Goal: Task Accomplishment & Management: Manage account settings

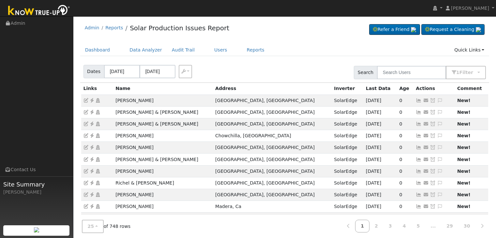
scroll to position [176, 0]
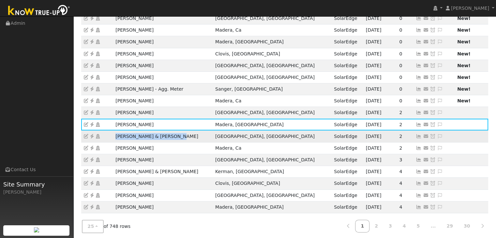
drag, startPoint x: 114, startPoint y: 137, endPoint x: 172, endPoint y: 130, distance: 58.1
click at [172, 130] on td "Nathan & Brittany Cabello" at bounding box center [163, 136] width 100 height 12
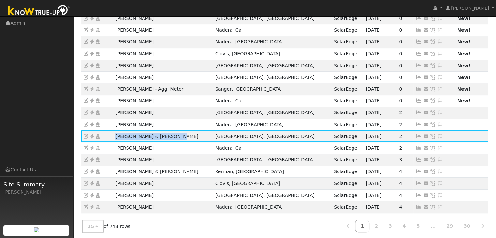
copy td "Nathan & Brittany Cabello"
click at [91, 134] on icon at bounding box center [92, 136] width 6 height 5
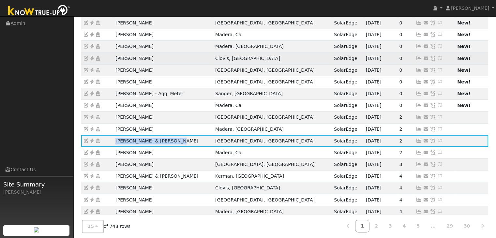
scroll to position [176, 0]
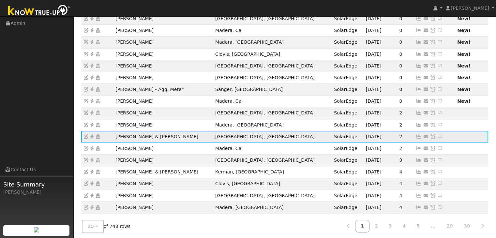
click at [437, 135] on icon at bounding box center [440, 136] width 6 height 5
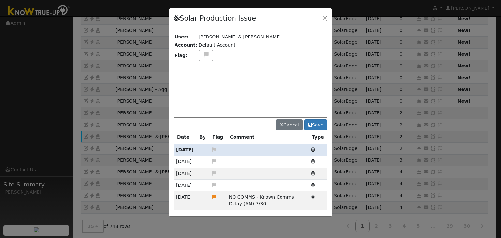
click at [194, 74] on textarea at bounding box center [250, 93] width 153 height 49
type textarea "NO COMMS. Case Made. Email sent to client. (MP) 9/29"
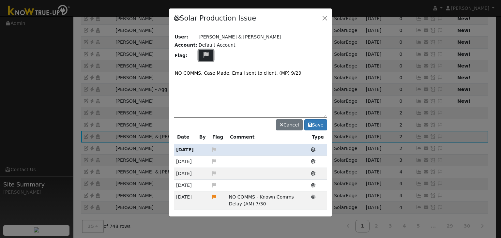
click at [205, 55] on icon at bounding box center [205, 55] width 7 height 6
click at [202, 83] on icon at bounding box center [205, 86] width 7 height 6
click at [316, 122] on button "Save" at bounding box center [315, 124] width 23 height 11
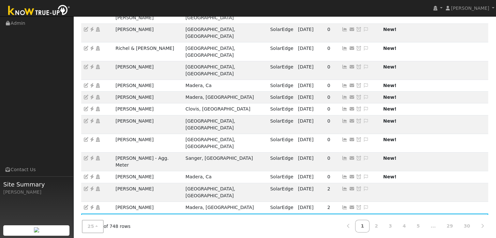
click at [356, 217] on icon at bounding box center [359, 219] width 6 height 5
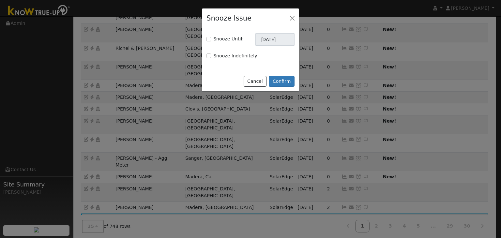
click at [210, 36] on div "Snooze Until:" at bounding box center [224, 39] width 37 height 7
click at [209, 38] on input "Snooze Until:" at bounding box center [208, 39] width 5 height 5
checkbox input "true"
click at [265, 36] on input "[DATE]" at bounding box center [274, 39] width 39 height 13
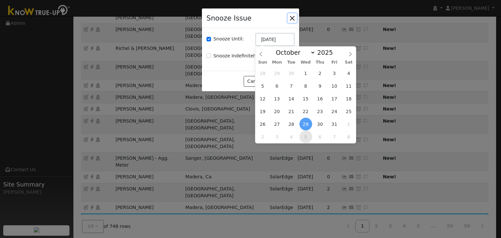
click at [304, 136] on span "5" at bounding box center [305, 136] width 13 height 13
type input "11/05/2025"
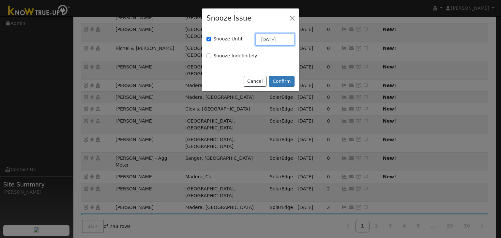
click at [265, 38] on input "11/05/2025" at bounding box center [274, 39] width 39 height 13
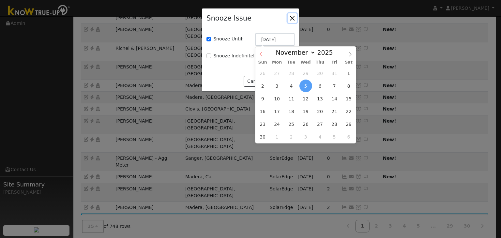
click at [260, 52] on icon at bounding box center [261, 54] width 5 height 5
click at [259, 51] on span at bounding box center [260, 52] width 11 height 11
select select "8"
click at [278, 136] on span "6" at bounding box center [277, 136] width 13 height 13
type input "10/06/2025"
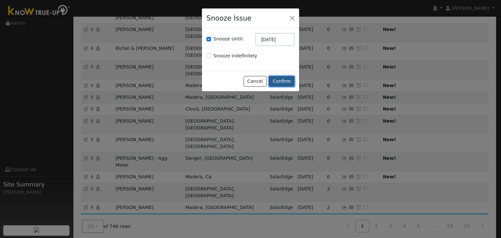
click at [284, 78] on button "Confirm" at bounding box center [282, 81] width 26 height 11
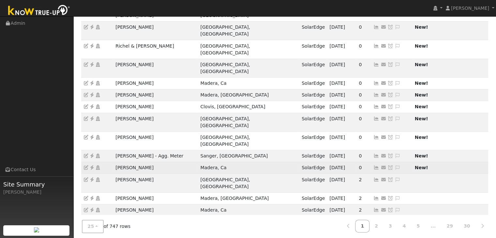
scroll to position [181, 0]
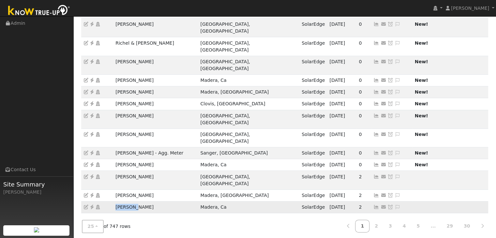
drag, startPoint x: 110, startPoint y: 131, endPoint x: 142, endPoint y: 130, distance: 32.3
click at [142, 201] on tr "John Row Madera, Ca SolarEdge 09/28/25 2 Send Email... Copy a Link Reset Passwo…" at bounding box center [284, 207] width 407 height 12
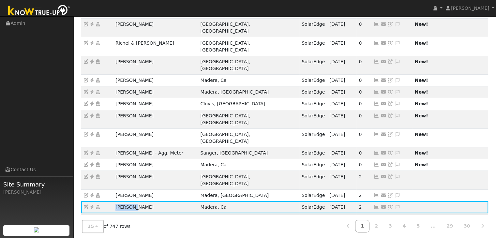
copy tr "John Row"
click at [93, 205] on icon at bounding box center [92, 207] width 6 height 5
click at [394, 205] on icon at bounding box center [397, 207] width 6 height 5
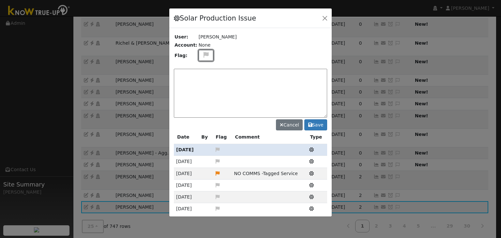
click at [203, 54] on icon at bounding box center [205, 55] width 7 height 6
click at [203, 83] on icon at bounding box center [205, 86] width 7 height 6
click at [203, 83] on textarea at bounding box center [250, 93] width 153 height 49
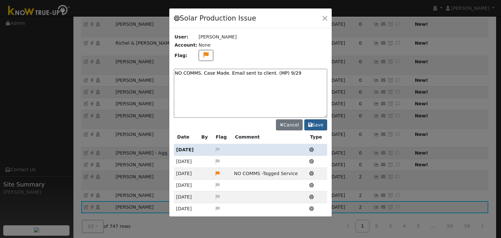
type textarea "NO COMMS. Case Made. Email sent to client. (MP) 9/29"
click at [313, 125] on button "Save" at bounding box center [315, 124] width 23 height 11
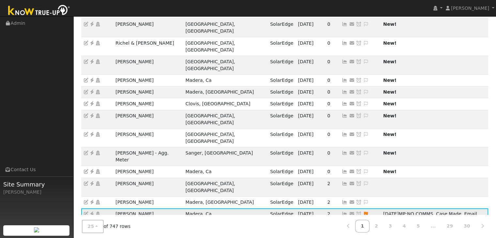
click at [356, 212] on icon at bounding box center [359, 214] width 6 height 5
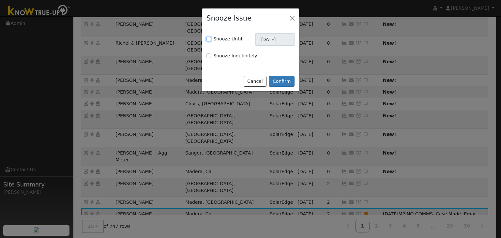
click at [207, 38] on input "Snooze Until:" at bounding box center [208, 39] width 5 height 5
checkbox input "true"
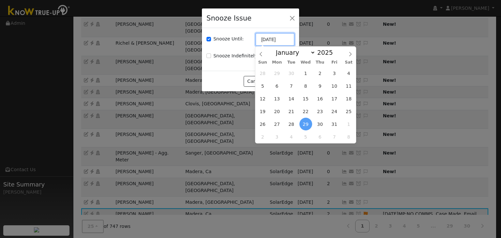
click at [274, 40] on input "[DATE]" at bounding box center [274, 39] width 39 height 13
click at [262, 54] on icon at bounding box center [261, 54] width 5 height 5
select select "8"
click at [277, 135] on span "6" at bounding box center [277, 136] width 13 height 13
type input "10/06/2025"
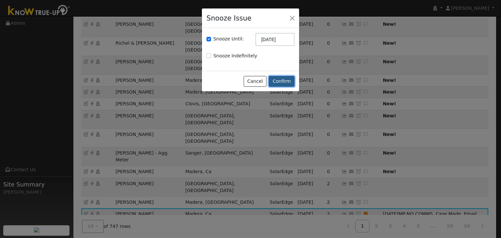
click at [280, 80] on button "Confirm" at bounding box center [282, 81] width 26 height 11
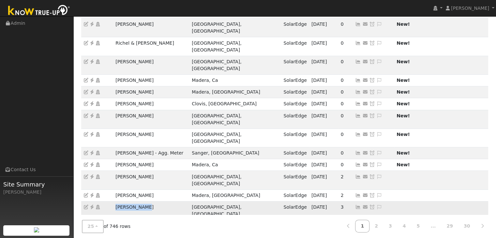
drag, startPoint x: 111, startPoint y: 130, endPoint x: 323, endPoint y: 107, distance: 213.2
click at [155, 201] on tr "John Wafford Visalia, CA SolarEdge 09/28/25 3 Send Email... Copy a Link Reset P…" at bounding box center [284, 210] width 407 height 19
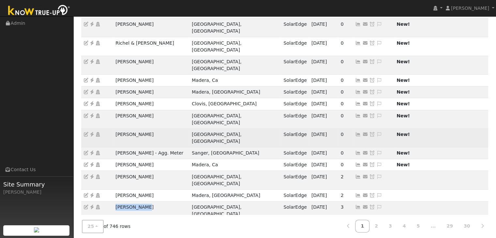
copy tr "John Wafford"
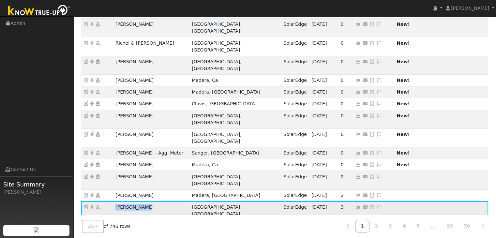
click at [91, 205] on icon at bounding box center [92, 207] width 6 height 5
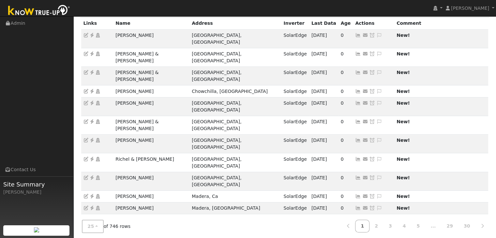
scroll to position [149, 0]
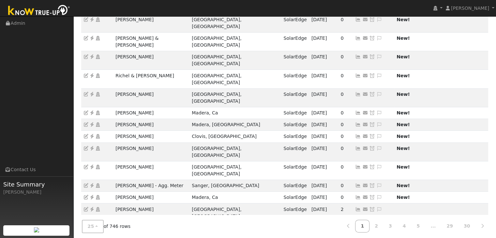
click at [376, 237] on icon at bounding box center [379, 239] width 6 height 5
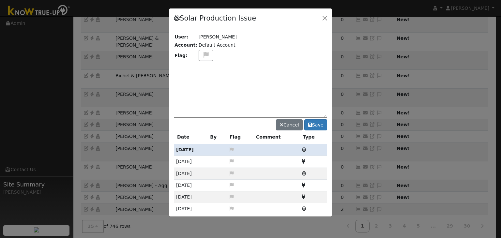
click at [203, 52] on div "Solar Production Issue User: John Wafford Account: Default Account Flag: Cancel…" at bounding box center [250, 112] width 163 height 209
click at [202, 49] on td at bounding box center [262, 55] width 129 height 13
click at [200, 58] on button at bounding box center [206, 55] width 15 height 11
click at [202, 77] on icon at bounding box center [205, 79] width 7 height 6
click at [200, 77] on textarea at bounding box center [250, 93] width 153 height 49
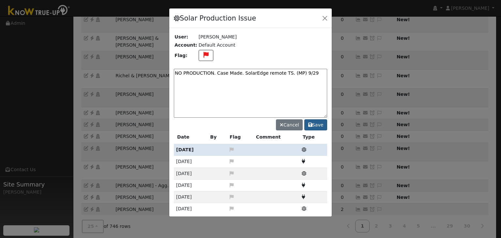
type textarea "NO PRODUCTION. Case Made. SolarEdge remote TS. (MP) 9/29"
click at [319, 124] on button "Save" at bounding box center [315, 124] width 23 height 11
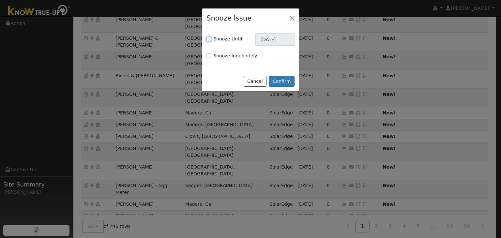
click at [207, 40] on input "Snooze Until:" at bounding box center [208, 39] width 5 height 5
checkbox input "true"
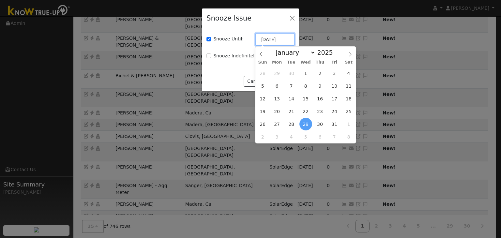
click at [259, 40] on input "[DATE]" at bounding box center [274, 39] width 39 height 13
click at [259, 56] on icon at bounding box center [261, 54] width 5 height 5
select select "8"
click at [278, 138] on span "6" at bounding box center [277, 136] width 13 height 13
type input "10/06/2025"
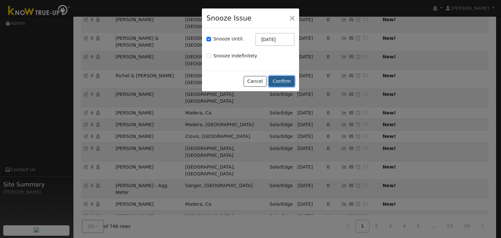
click at [287, 82] on button "Confirm" at bounding box center [282, 81] width 26 height 11
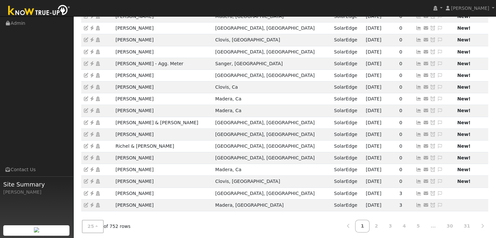
scroll to position [181, 0]
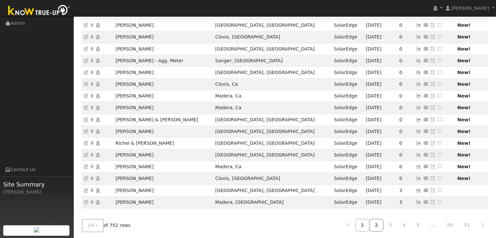
click at [382, 224] on link "2" at bounding box center [376, 225] width 14 height 13
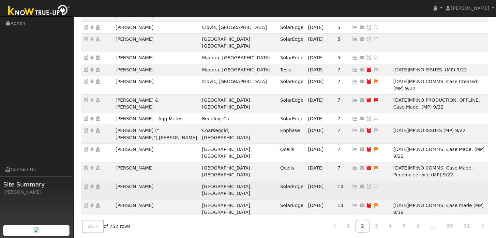
scroll to position [0, 0]
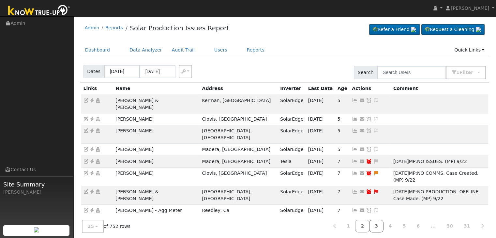
click at [383, 228] on link "3" at bounding box center [376, 226] width 14 height 13
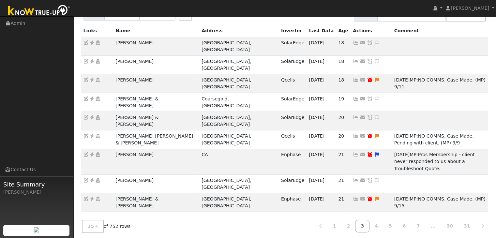
scroll to position [39, 0]
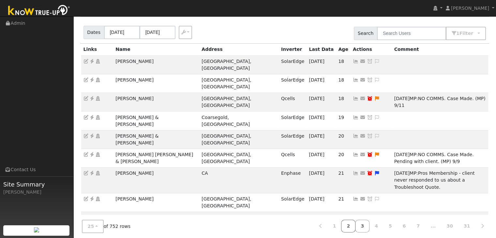
click at [355, 226] on link "2" at bounding box center [348, 226] width 14 height 13
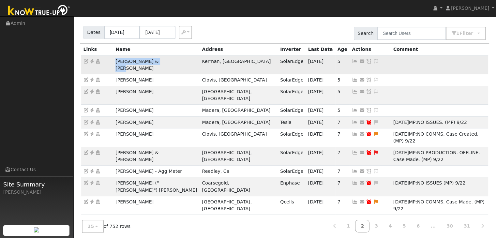
drag, startPoint x: 125, startPoint y: 60, endPoint x: 167, endPoint y: 59, distance: 41.8
click at [166, 60] on tr "Robert & Cindy Couto Kerman, CA SolarEdge 09/28/25 5 Send Email... Copy a Link …" at bounding box center [284, 64] width 407 height 19
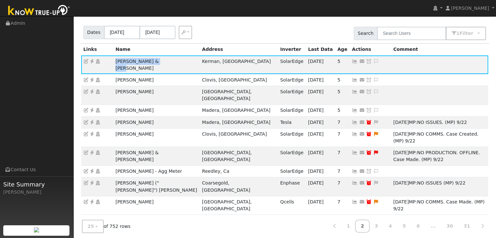
copy tr "Robert & Cindy Couto"
click at [92, 59] on icon at bounding box center [92, 61] width 6 height 5
click at [90, 60] on icon at bounding box center [92, 61] width 6 height 5
click at [373, 60] on icon at bounding box center [376, 61] width 6 height 5
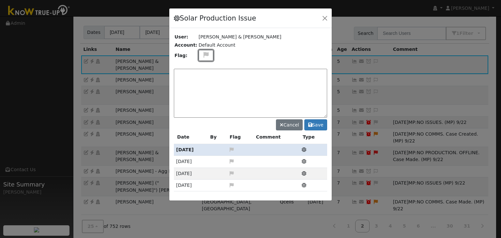
click at [204, 53] on icon at bounding box center [205, 55] width 7 height 6
click at [202, 78] on icon at bounding box center [205, 79] width 7 height 6
click at [202, 79] on textarea at bounding box center [250, 93] width 153 height 49
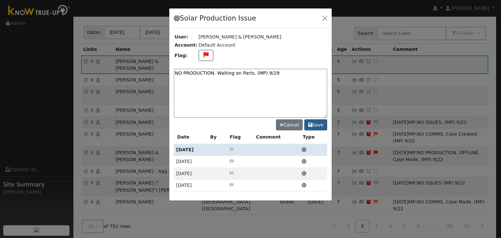
type textarea "NO PRODUCTION. Waiting on Parts. (MP) 9/29"
click at [315, 127] on button "Save" at bounding box center [315, 124] width 23 height 11
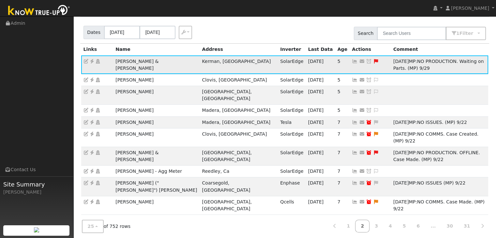
click at [366, 62] on icon at bounding box center [369, 61] width 6 height 5
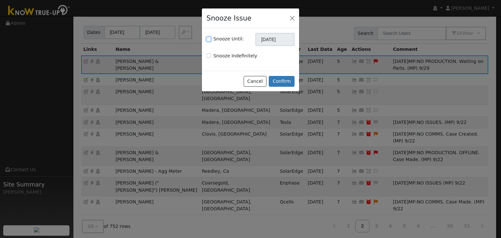
click at [207, 40] on input "Snooze Until:" at bounding box center [208, 39] width 5 height 5
checkbox input "true"
click at [268, 41] on input "[DATE]" at bounding box center [274, 39] width 39 height 13
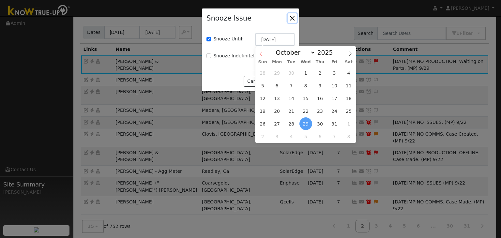
click at [259, 55] on icon at bounding box center [261, 54] width 5 height 5
click at [350, 50] on span at bounding box center [350, 51] width 11 height 11
select select "9"
click at [277, 95] on span "13" at bounding box center [277, 98] width 13 height 13
type input "10/13/2025"
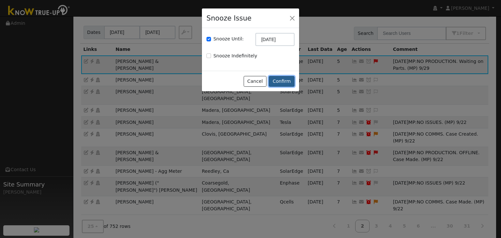
click at [284, 80] on button "Confirm" at bounding box center [282, 81] width 26 height 11
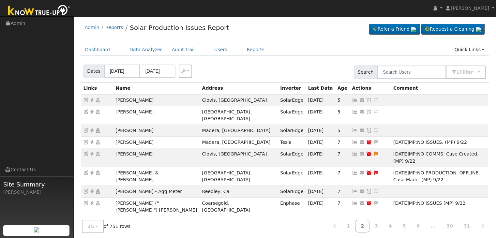
scroll to position [0, 0]
drag, startPoint x: 110, startPoint y: 99, endPoint x: 157, endPoint y: 104, distance: 47.1
click at [157, 104] on tr "Jason Hurley Clovis, CA SolarEdge 09/28/25 5 Send Email... Copy a Link Reset Pa…" at bounding box center [284, 101] width 407 height 12
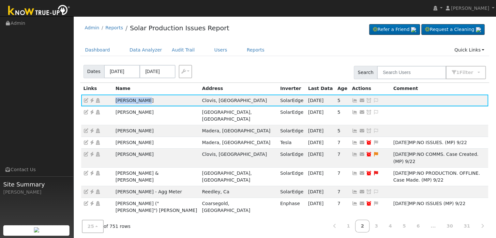
copy tr "Jason Hurley"
click at [373, 100] on icon at bounding box center [376, 100] width 6 height 5
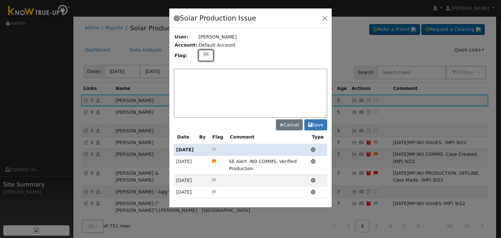
click at [203, 54] on icon at bounding box center [205, 55] width 7 height 6
click at [203, 77] on icon at bounding box center [205, 79] width 7 height 6
click at [201, 77] on textarea at bounding box center [250, 93] width 153 height 49
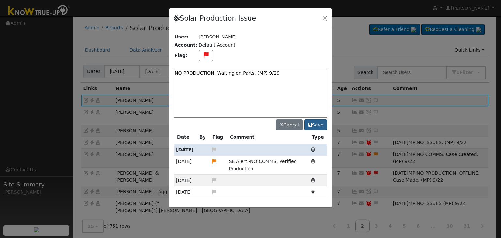
type textarea "NO PRODUCTION. Waiting on Parts. (MP) 9/29"
click at [314, 123] on button "Save" at bounding box center [315, 124] width 23 height 11
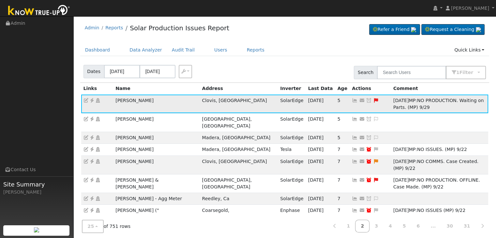
click at [366, 98] on icon at bounding box center [369, 100] width 6 height 5
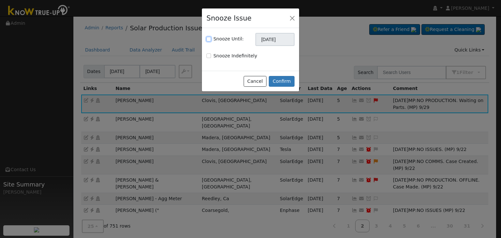
click at [208, 38] on input "Snooze Until:" at bounding box center [208, 39] width 5 height 5
checkbox input "true"
click at [262, 38] on input "[DATE]" at bounding box center [274, 39] width 39 height 13
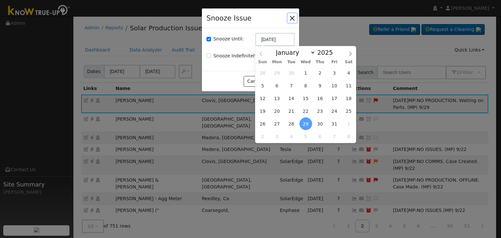
click at [260, 55] on icon at bounding box center [260, 54] width 2 height 4
click at [350, 53] on icon at bounding box center [350, 54] width 5 height 5
select select "9"
click at [277, 97] on span "13" at bounding box center [277, 98] width 13 height 13
type input "10/13/2025"
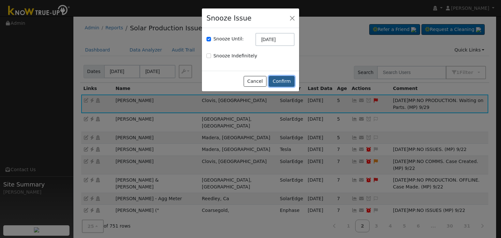
click at [283, 82] on button "Confirm" at bounding box center [282, 81] width 26 height 11
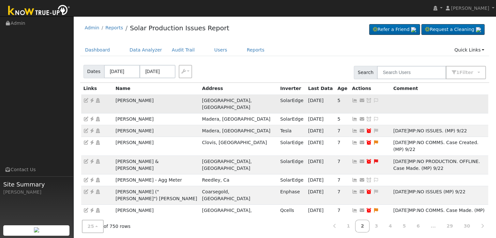
drag, startPoint x: 111, startPoint y: 101, endPoint x: 157, endPoint y: 97, distance: 46.5
click at [157, 97] on tr "Shawna Reberry Fresno, CA SolarEdge 09/28/25 5 Send Email... Copy a Link Reset …" at bounding box center [284, 104] width 407 height 19
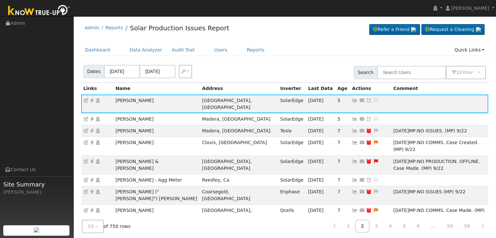
copy tr "Shawna Reberry"
click at [92, 99] on icon at bounding box center [92, 100] width 6 height 5
click at [373, 99] on icon at bounding box center [376, 100] width 6 height 5
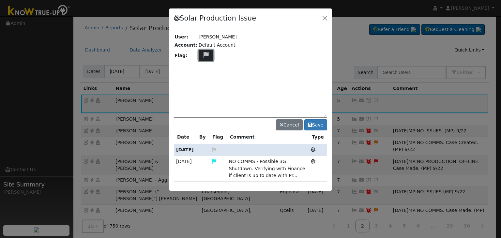
click at [203, 55] on icon at bounding box center [205, 55] width 7 height 6
click at [202, 76] on icon at bounding box center [205, 79] width 7 height 6
click at [203, 76] on textarea at bounding box center [250, 93] width 153 height 49
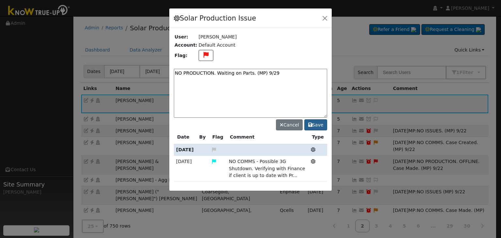
type textarea "NO PRODUCTION. Waiting on Parts. (MP) 9/29"
click at [317, 124] on button "Save" at bounding box center [315, 124] width 23 height 11
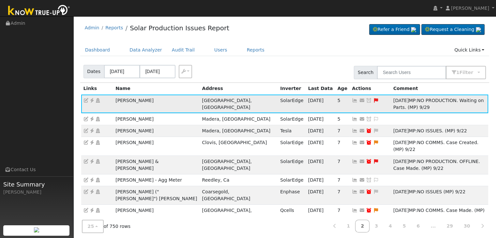
click at [366, 98] on link at bounding box center [369, 100] width 6 height 5
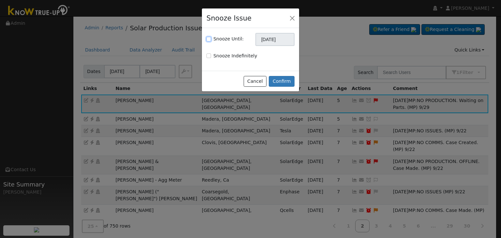
click at [208, 38] on input "Snooze Until:" at bounding box center [208, 39] width 5 height 5
checkbox input "true"
click at [262, 41] on input "[DATE]" at bounding box center [274, 39] width 39 height 13
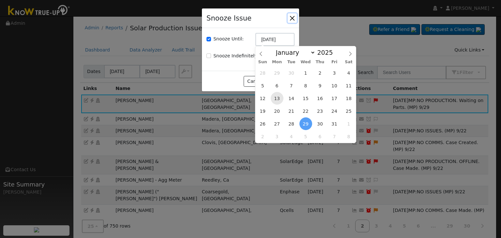
click at [277, 98] on span "13" at bounding box center [277, 98] width 13 height 13
type input "10/13/2025"
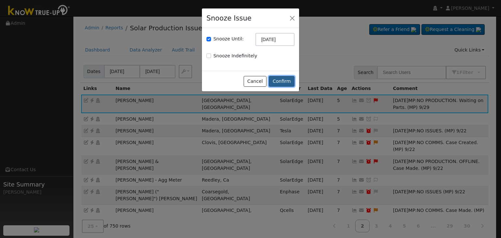
click at [286, 76] on button "Confirm" at bounding box center [282, 81] width 26 height 11
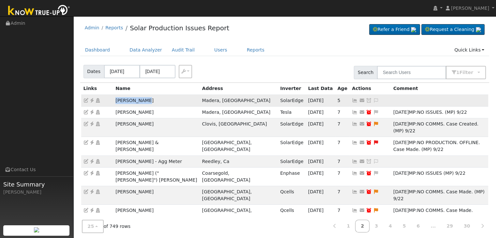
drag, startPoint x: 112, startPoint y: 101, endPoint x: 150, endPoint y: 99, distance: 37.9
click at [150, 99] on tr "Jon Williams Madera, CA SolarEdge 09/19/25 5 Send Email... Copy a Link Reset Pa…" at bounding box center [284, 101] width 407 height 12
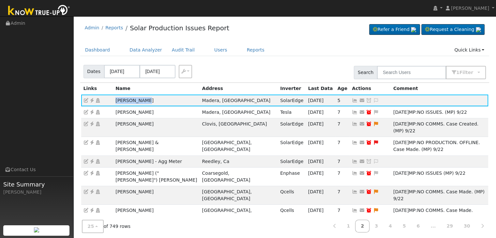
copy tr "Jon Williams"
click at [308, 34] on div "Admin Reports Solar Production Issues Report Refer a Friend Request a Cleaning" at bounding box center [284, 30] width 409 height 20
click at [93, 98] on icon at bounding box center [92, 100] width 6 height 5
click at [373, 100] on icon at bounding box center [376, 100] width 6 height 5
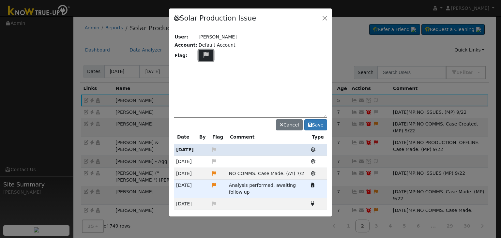
click at [202, 53] on icon at bounding box center [205, 55] width 7 height 6
click at [202, 84] on icon at bounding box center [205, 86] width 7 height 6
click at [202, 81] on textarea at bounding box center [250, 93] width 153 height 49
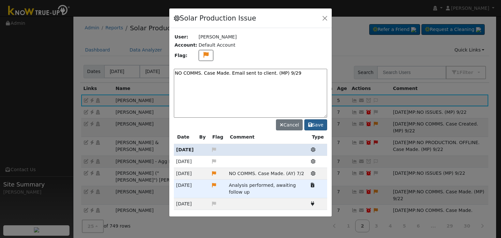
type textarea "NO COMMS. Case Made. Email sent to client. (MP) 9/29"
click at [315, 127] on button "Save" at bounding box center [315, 124] width 23 height 11
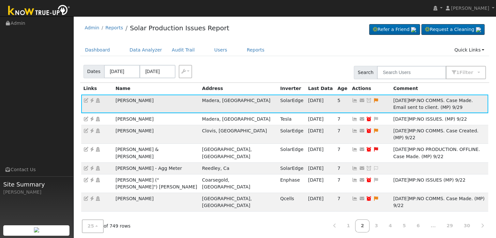
click at [366, 102] on icon at bounding box center [369, 100] width 6 height 5
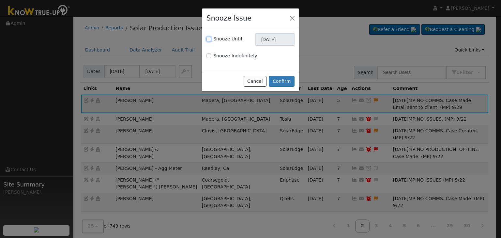
click at [207, 38] on input "Snooze Until:" at bounding box center [208, 39] width 5 height 5
checkbox input "true"
click at [262, 43] on input "[DATE]" at bounding box center [274, 39] width 39 height 13
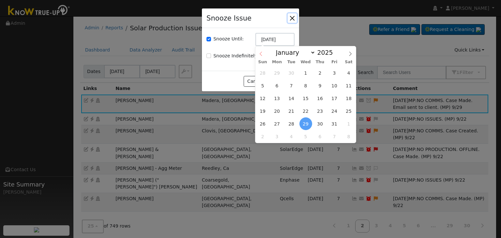
click at [259, 52] on icon at bounding box center [261, 54] width 5 height 5
select select "8"
click at [279, 134] on span "6" at bounding box center [277, 136] width 13 height 13
type input "10/06/2025"
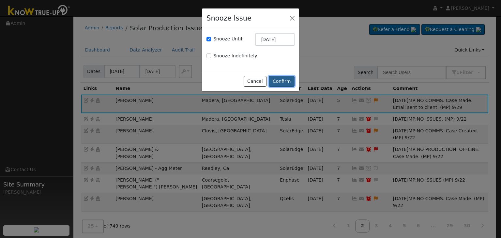
click at [283, 82] on button "Confirm" at bounding box center [282, 81] width 26 height 11
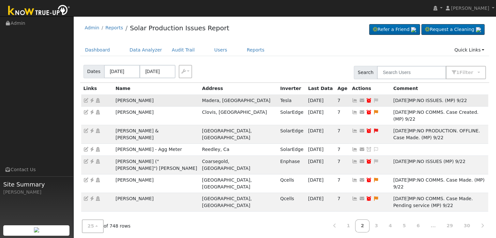
drag, startPoint x: 114, startPoint y: 101, endPoint x: 158, endPoint y: 98, distance: 43.4
click at [158, 98] on td "Marcello Ayers" at bounding box center [156, 101] width 86 height 12
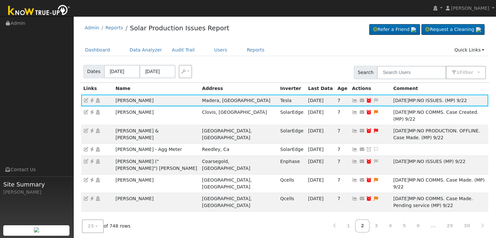
copy td "Marcello Ayers"
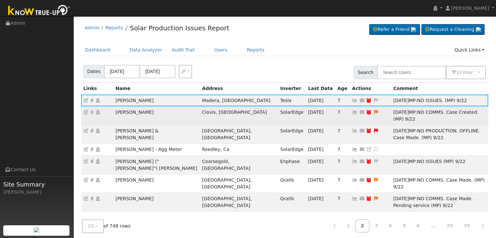
drag, startPoint x: 113, startPoint y: 111, endPoint x: 154, endPoint y: 108, distance: 41.2
click at [154, 108] on td "Gilbert Fleming" at bounding box center [156, 115] width 86 height 19
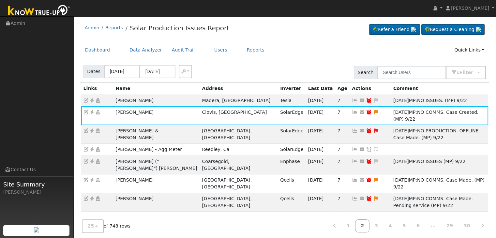
copy td "Gilbert Fleming"
click at [304, 59] on div "Dashboard Data Analyzer Audit Trail Users Reports Quick Links Quick Add Quick C…" at bounding box center [284, 53] width 409 height 19
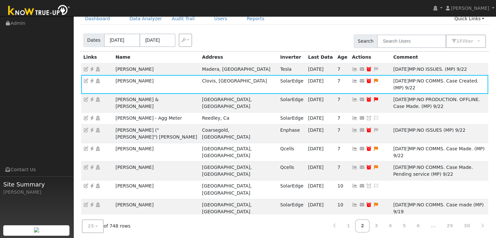
scroll to position [33, 0]
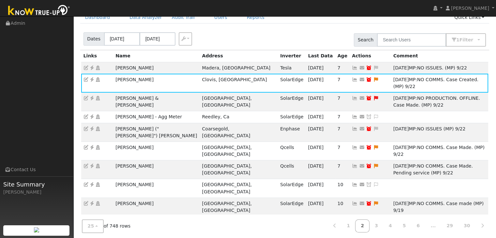
click at [38, 94] on ul "Navigation Admin Links Contact Us Site Summary Mara Panganiban" at bounding box center [36, 136] width 73 height 238
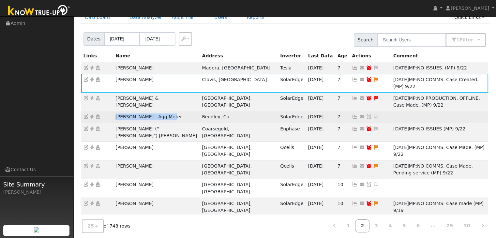
drag, startPoint x: 115, startPoint y: 101, endPoint x: 172, endPoint y: 102, distance: 57.4
click at [172, 111] on td "David Finke - Agg Meter" at bounding box center [156, 117] width 86 height 12
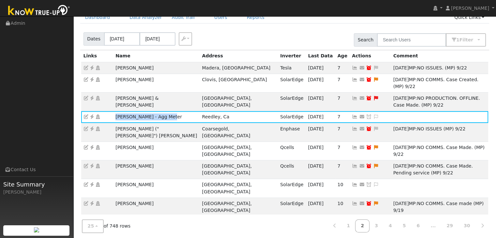
copy td "David Finke - Agg Meter"
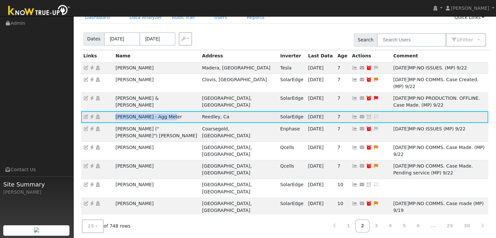
click at [92, 114] on icon at bounding box center [92, 116] width 6 height 5
click at [91, 114] on icon at bounding box center [92, 116] width 6 height 5
click at [373, 114] on icon at bounding box center [376, 116] width 6 height 5
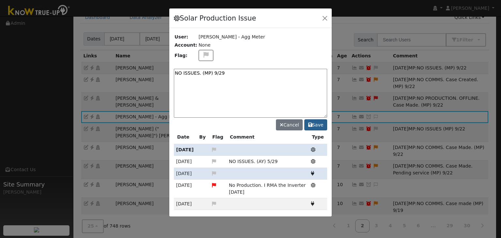
type textarea "NO ISSUES. (MP) 9/29"
click at [315, 123] on button "Save" at bounding box center [315, 124] width 23 height 11
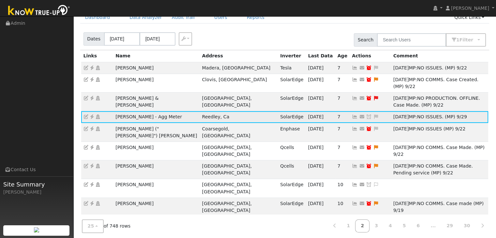
click at [366, 114] on icon at bounding box center [369, 116] width 6 height 5
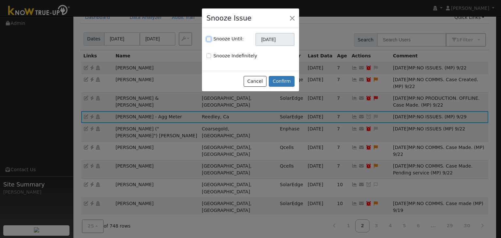
click at [209, 39] on input "Snooze Until:" at bounding box center [208, 39] width 5 height 5
checkbox input "true"
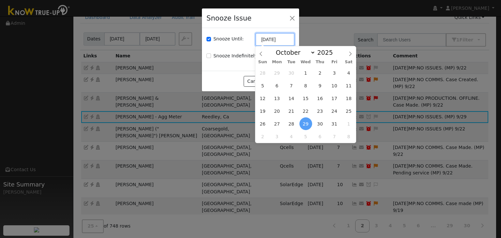
click at [265, 43] on input "[DATE]" at bounding box center [274, 39] width 39 height 13
click at [259, 53] on icon at bounding box center [261, 54] width 5 height 5
select select "8"
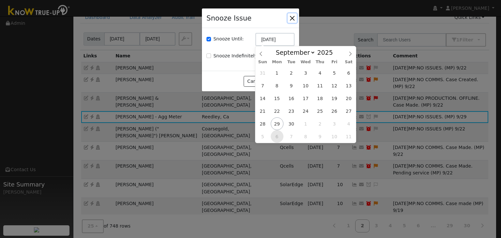
click at [277, 137] on span "6" at bounding box center [277, 136] width 13 height 13
type input "10/06/2025"
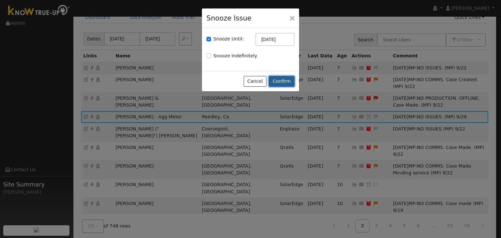
click at [286, 80] on button "Confirm" at bounding box center [282, 81] width 26 height 11
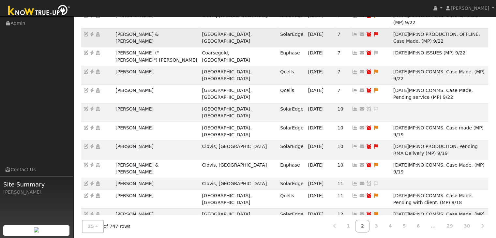
scroll to position [98, 0]
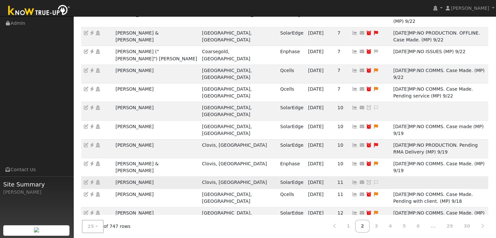
click at [92, 180] on icon at bounding box center [92, 182] width 6 height 5
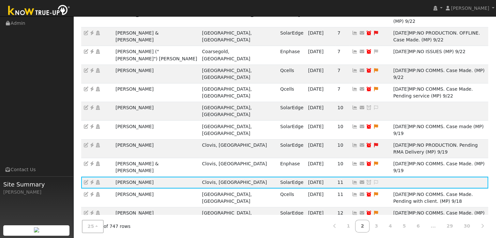
drag, startPoint x: 114, startPoint y: 176, endPoint x: 181, endPoint y: 176, distance: 67.2
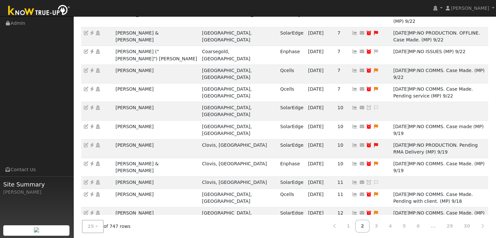
drag, startPoint x: 312, startPoint y: 178, endPoint x: 298, endPoint y: 179, distance: 13.8
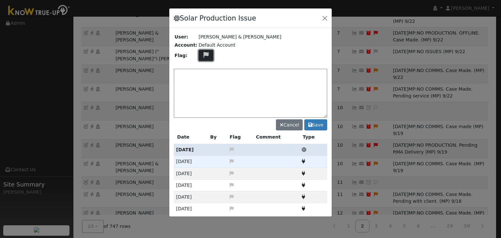
click at [202, 56] on icon at bounding box center [205, 55] width 7 height 6
click at [203, 83] on icon at bounding box center [205, 86] width 7 height 6
click at [204, 76] on textarea at bounding box center [250, 93] width 153 height 49
drag, startPoint x: 214, startPoint y: 73, endPoint x: 173, endPoint y: 79, distance: 41.1
click at [174, 79] on textarea "With open case for Uninstall/Reinstall" at bounding box center [250, 93] width 153 height 49
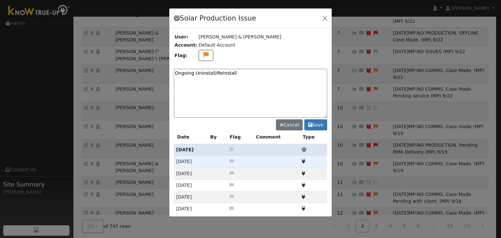
click at [236, 73] on textarea "Ongoing Uninstall/Reinstall" at bounding box center [250, 93] width 153 height 49
type textarea "Ongoing Uninstall/Reinstall. (MP) 9/29"
click at [318, 126] on button "Save" at bounding box center [315, 124] width 23 height 11
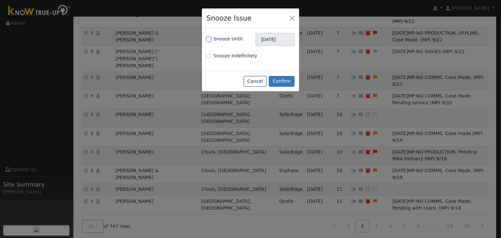
drag, startPoint x: 208, startPoint y: 40, endPoint x: 267, endPoint y: 38, distance: 59.0
click at [209, 39] on input "Snooze Until:" at bounding box center [208, 39] width 5 height 5
checkbox input "true"
click at [272, 39] on input "[DATE]" at bounding box center [274, 39] width 39 height 13
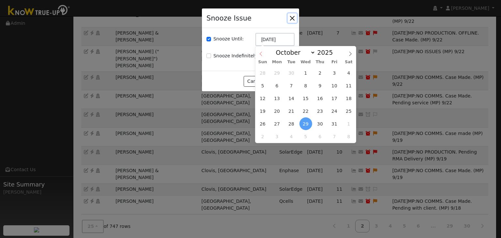
click at [259, 54] on icon at bounding box center [261, 54] width 5 height 5
click at [353, 52] on span at bounding box center [350, 51] width 11 height 11
select select "9"
click at [276, 109] on span "20" at bounding box center [277, 111] width 13 height 13
type input "10/20/2025"
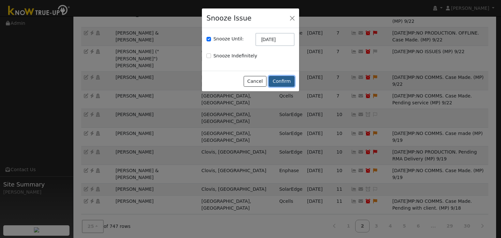
click at [283, 80] on button "Confirm" at bounding box center [282, 81] width 26 height 11
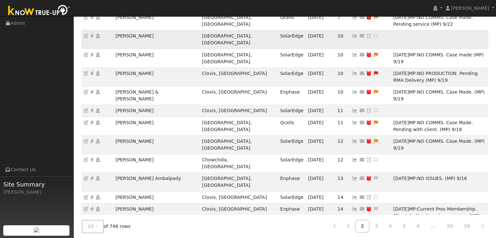
scroll to position [168, 0]
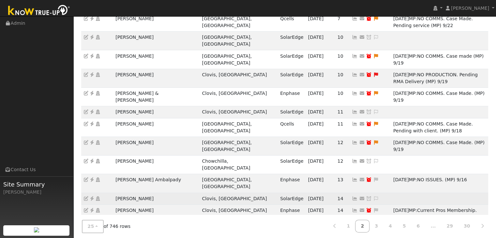
click at [91, 196] on icon at bounding box center [92, 198] width 6 height 5
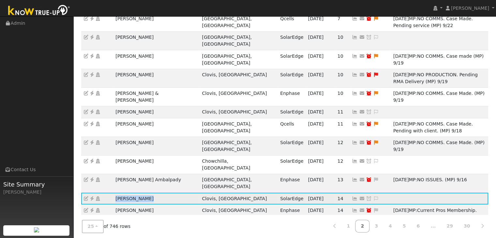
drag, startPoint x: 129, startPoint y: 122, endPoint x: 156, endPoint y: 120, distance: 27.8
click at [156, 193] on td "Michael Galli" at bounding box center [156, 199] width 86 height 12
click at [92, 196] on icon at bounding box center [92, 198] width 6 height 5
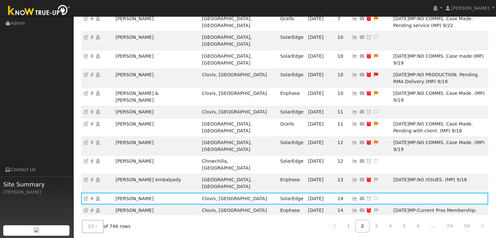
click at [55, 136] on ul "Navigation Admin Links Contact Us Site Summary Mara Panganiban" at bounding box center [36, 136] width 73 height 238
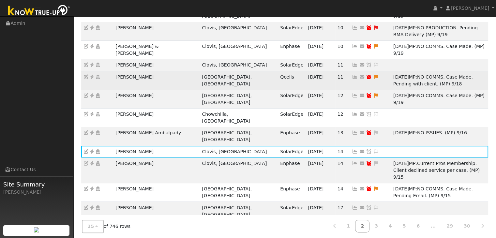
scroll to position [216, 0]
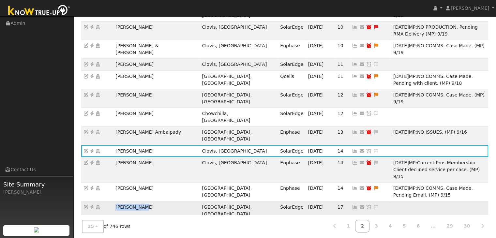
drag, startPoint x: 113, startPoint y: 114, endPoint x: 150, endPoint y: 115, distance: 37.5
click at [150, 201] on td "Roger Smith" at bounding box center [156, 210] width 86 height 19
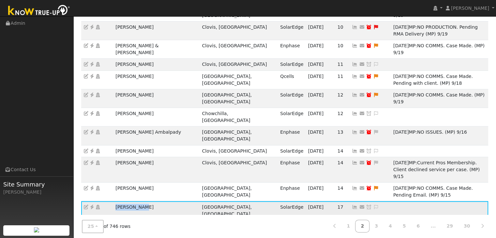
click at [93, 205] on icon at bounding box center [92, 207] width 6 height 5
drag, startPoint x: 115, startPoint y: 126, endPoint x: 147, endPoint y: 126, distance: 32.3
click at [147, 220] on td "Steve Ward" at bounding box center [156, 229] width 86 height 19
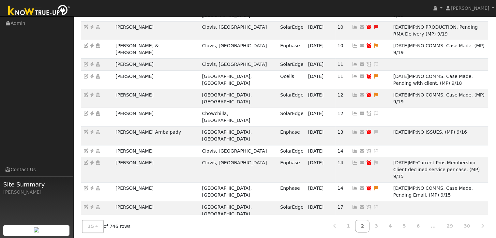
click at [93, 223] on icon at bounding box center [92, 225] width 6 height 5
click at [55, 116] on ul "Navigation Admin Links Contact Us Site Summary Mara Panganiban" at bounding box center [36, 136] width 73 height 238
drag, startPoint x: 112, startPoint y: 141, endPoint x: 156, endPoint y: 138, distance: 44.1
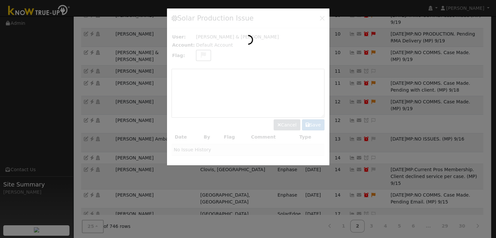
scroll to position [209, 0]
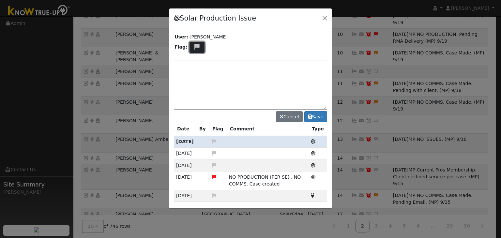
click at [194, 46] on icon at bounding box center [196, 47] width 7 height 6
click at [195, 75] on icon at bounding box center [196, 78] width 7 height 6
click at [195, 70] on textarea at bounding box center [250, 85] width 153 height 49
type textarea "NO COMMS. Case Made. Email sent to client. (MP) 9/29"
click at [310, 116] on icon at bounding box center [310, 116] width 4 height 5
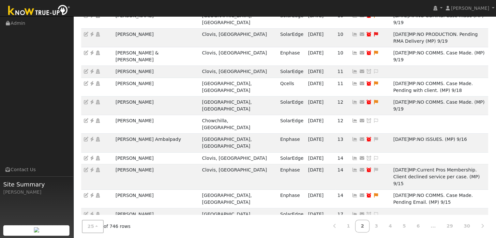
drag, startPoint x: 319, startPoint y: 146, endPoint x: 234, endPoint y: 94, distance: 100.2
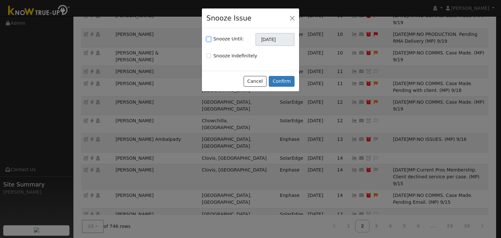
click at [207, 39] on input "Snooze Until:" at bounding box center [208, 39] width 5 height 5
checkbox input "true"
click at [262, 39] on input "[DATE]" at bounding box center [274, 39] width 39 height 13
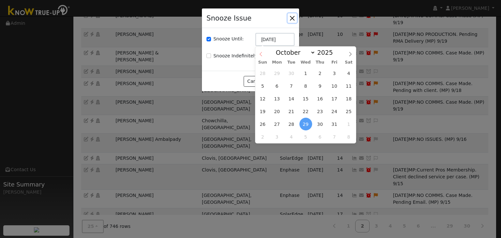
click at [261, 53] on icon at bounding box center [260, 54] width 2 height 4
select select "8"
click at [277, 135] on span "6" at bounding box center [277, 136] width 13 height 13
type input "10/06/2025"
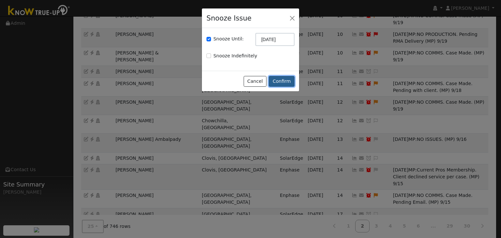
click at [277, 83] on button "Confirm" at bounding box center [282, 81] width 26 height 11
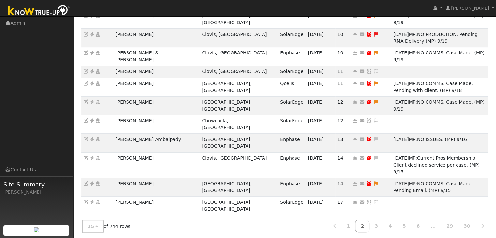
drag, startPoint x: 114, startPoint y: 146, endPoint x: 164, endPoint y: 146, distance: 49.9
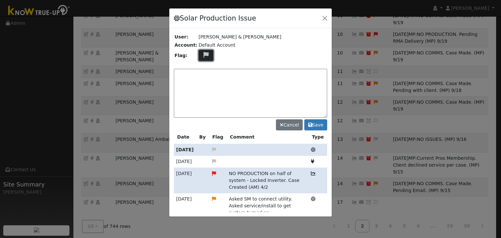
click at [202, 55] on icon at bounding box center [205, 55] width 7 height 6
click at [202, 76] on icon at bounding box center [205, 79] width 7 height 6
click at [206, 78] on textarea at bounding box center [250, 93] width 153 height 49
click at [214, 73] on textarea "NO PRODUCTION. Pending service" at bounding box center [250, 93] width 153 height 49
click at [276, 70] on textarea "NO PRODUCTION. Case Made. Pending service" at bounding box center [250, 93] width 153 height 49
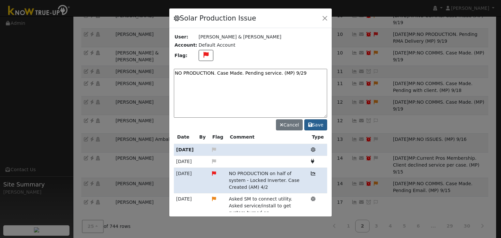
type textarea "NO PRODUCTION. Case Made. Pending service. (MP) 9/29"
click at [316, 125] on button "Save" at bounding box center [315, 124] width 23 height 11
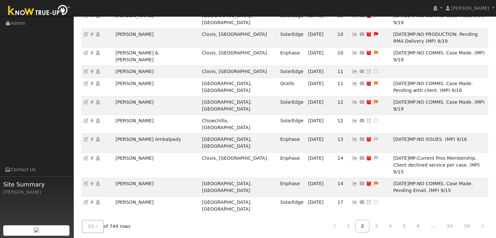
drag, startPoint x: 319, startPoint y: 143, endPoint x: 229, endPoint y: 101, distance: 99.6
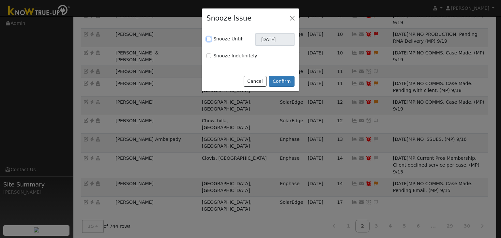
click at [207, 37] on input "Snooze Until:" at bounding box center [208, 39] width 5 height 5
checkbox input "true"
click at [264, 39] on input "[DATE]" at bounding box center [274, 39] width 39 height 13
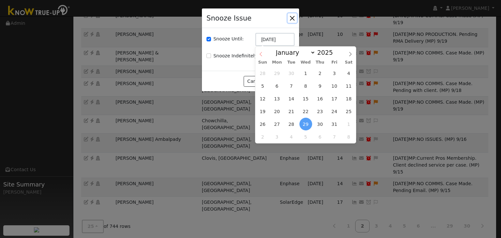
click at [259, 53] on icon at bounding box center [261, 54] width 5 height 5
click at [348, 52] on icon at bounding box center [350, 54] width 5 height 5
select select "9"
click at [279, 98] on span "13" at bounding box center [277, 98] width 13 height 13
type input "10/13/2025"
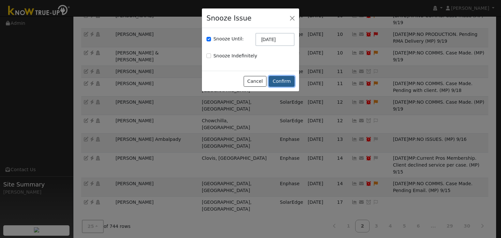
click at [282, 83] on button "Confirm" at bounding box center [282, 81] width 26 height 11
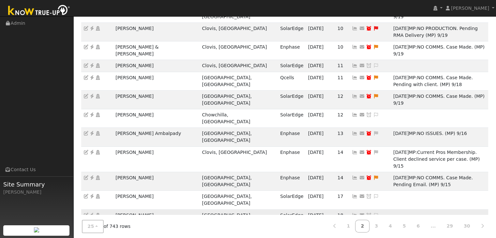
scroll to position [216, 0]
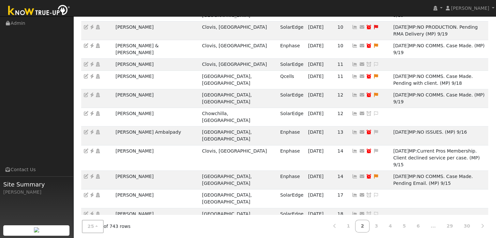
drag, startPoint x: 108, startPoint y: 141, endPoint x: 185, endPoint y: 141, distance: 77.3
click at [36, 132] on ul "Navigation Admin Links Contact Us Site Summary Mara Panganiban" at bounding box center [36, 136] width 73 height 238
drag, startPoint x: 112, startPoint y: 190, endPoint x: 174, endPoint y: 176, distance: 62.8
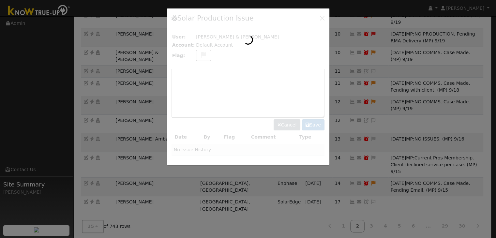
scroll to position [209, 0]
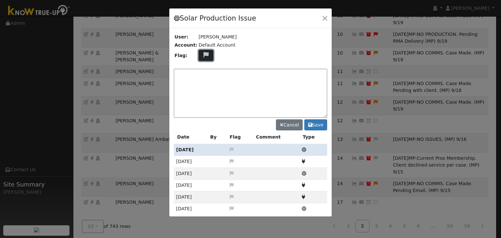
click at [202, 53] on icon at bounding box center [205, 55] width 7 height 6
click at [202, 77] on icon at bounding box center [205, 79] width 7 height 6
click at [202, 77] on textarea at bounding box center [250, 93] width 153 height 49
type textarea "n"
type textarea "O"
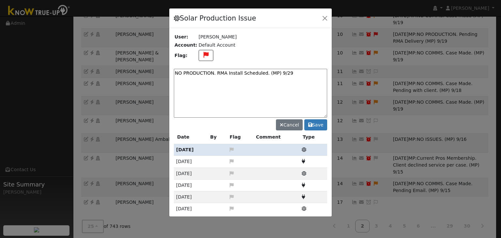
type textarea "NO PRODUCTION. RMA Install Scheduled. (MP) 9/29"
click at [318, 123] on button "Save" at bounding box center [315, 124] width 23 height 11
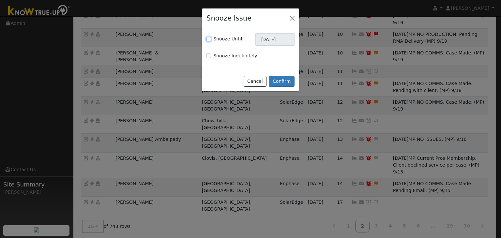
drag, startPoint x: 208, startPoint y: 38, endPoint x: 300, endPoint y: 32, distance: 91.8
click at [209, 38] on input "Snooze Until:" at bounding box center [208, 39] width 5 height 5
checkbox input "true"
click at [283, 39] on input "[DATE]" at bounding box center [274, 39] width 39 height 13
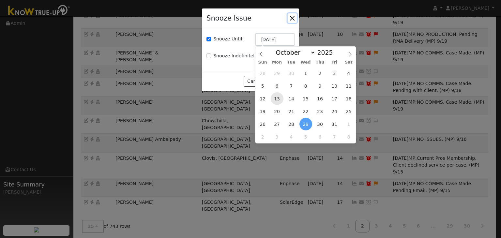
click at [275, 94] on span "13" at bounding box center [277, 98] width 13 height 13
type input "10/13/2025"
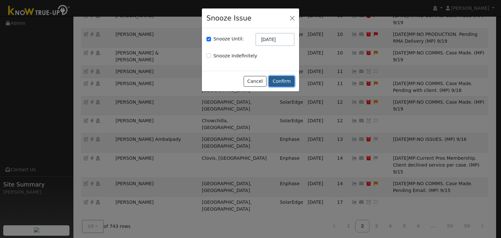
click at [277, 78] on button "Confirm" at bounding box center [282, 81] width 26 height 11
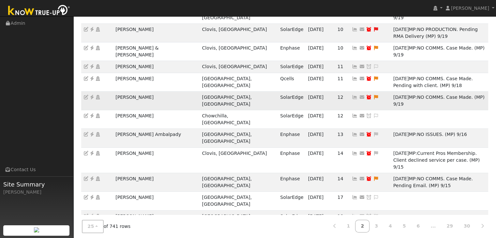
scroll to position [216, 0]
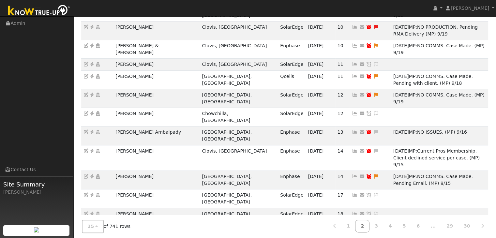
drag, startPoint x: 110, startPoint y: 200, endPoint x: 190, endPoint y: 196, distance: 80.0
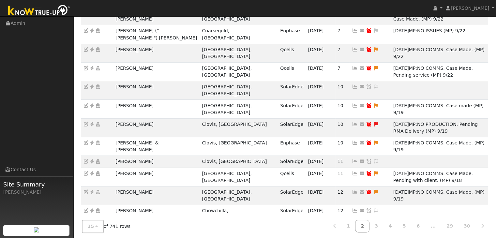
scroll to position [118, 0]
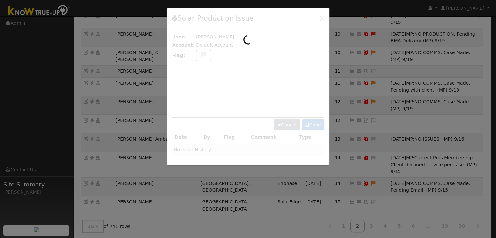
scroll to position [209, 0]
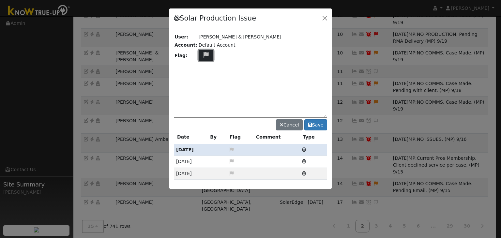
click at [202, 54] on icon at bounding box center [205, 55] width 7 height 6
click at [202, 76] on icon at bounding box center [205, 79] width 7 height 6
click at [202, 76] on textarea at bounding box center [250, 93] width 153 height 49
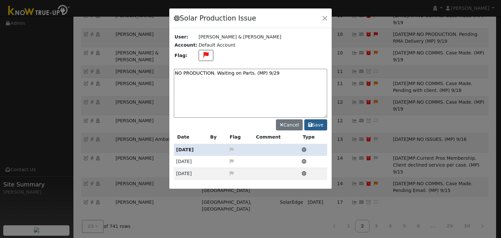
type textarea "NO PRODUCTION. Waiting on Parts. (MP) 9/29"
click at [314, 124] on button "Save" at bounding box center [315, 124] width 23 height 11
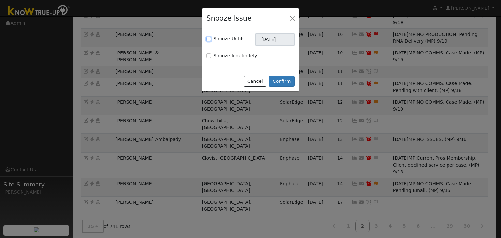
click at [209, 40] on input "Snooze Until:" at bounding box center [208, 39] width 5 height 5
checkbox input "true"
click at [271, 40] on input "[DATE]" at bounding box center [274, 39] width 39 height 13
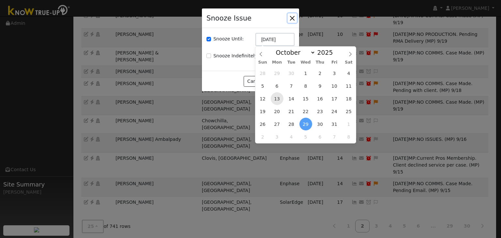
click at [280, 99] on span "13" at bounding box center [277, 98] width 13 height 13
type input "10/13/2025"
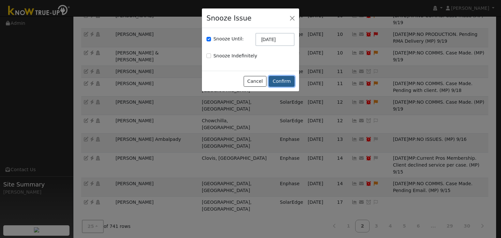
click at [284, 80] on button "Confirm" at bounding box center [282, 81] width 26 height 11
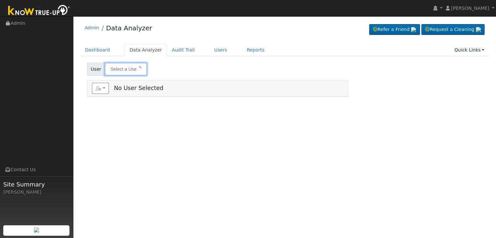
type input "Nathan & Brittany Cabello"
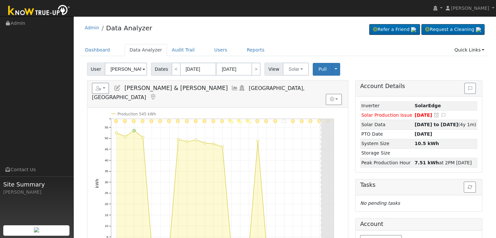
click at [156, 94] on icon at bounding box center [152, 97] width 7 height 6
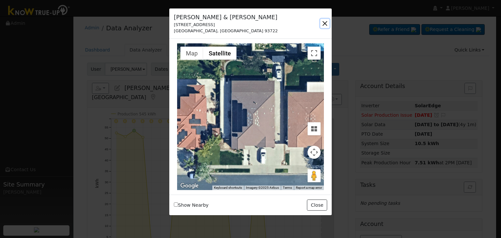
click at [327, 22] on button "button" at bounding box center [324, 23] width 9 height 9
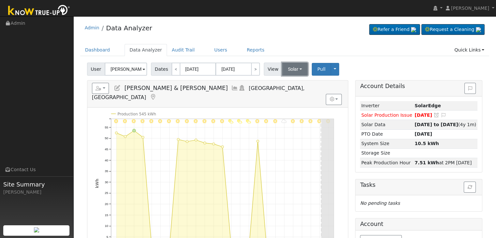
click at [289, 67] on button "Solar" at bounding box center [295, 69] width 26 height 13
click at [285, 82] on link "Utility" at bounding box center [303, 83] width 45 height 9
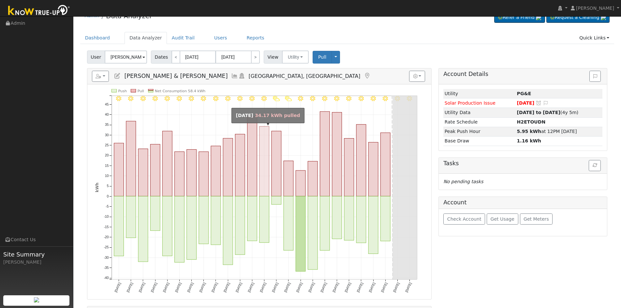
scroll to position [33, 0]
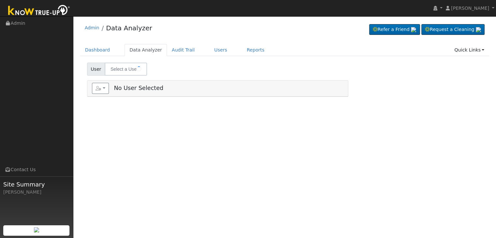
type input "[PERSON_NAME]"
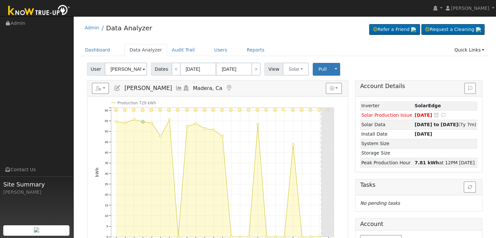
click at [226, 86] on icon at bounding box center [229, 88] width 7 height 6
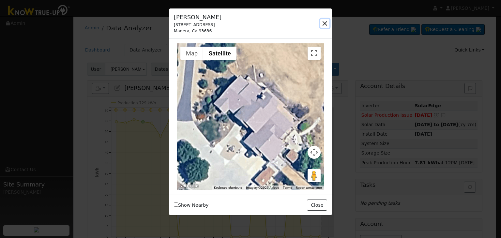
click at [325, 21] on button "button" at bounding box center [324, 23] width 9 height 9
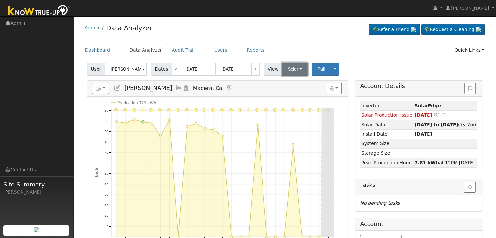
click at [286, 72] on button "Solar" at bounding box center [295, 69] width 26 height 13
click at [288, 85] on link "Utility" at bounding box center [303, 83] width 45 height 9
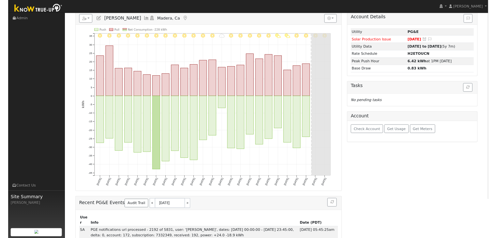
scroll to position [65, 0]
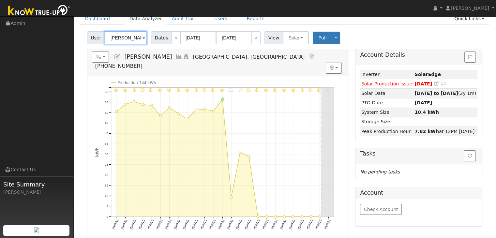
scroll to position [33, 0]
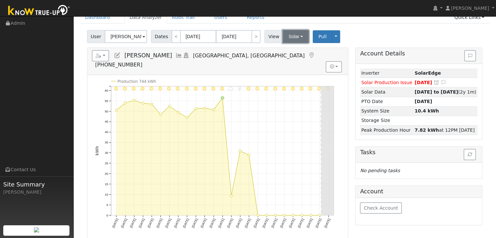
click at [289, 36] on button "Solar" at bounding box center [296, 36] width 26 height 13
click at [291, 49] on link "Utility" at bounding box center [303, 50] width 45 height 9
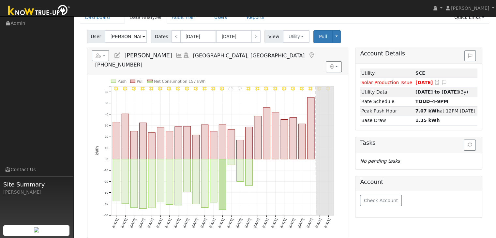
click at [308, 53] on icon at bounding box center [311, 55] width 7 height 6
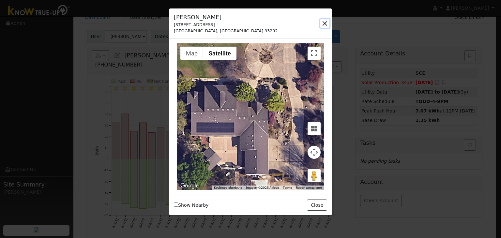
click at [325, 22] on button "button" at bounding box center [324, 23] width 9 height 9
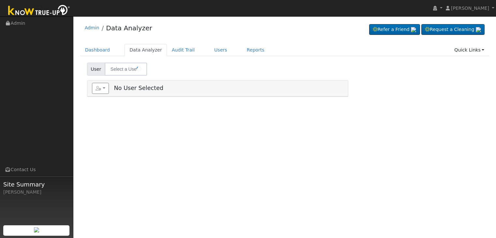
type input "Robert & Cindy Couto"
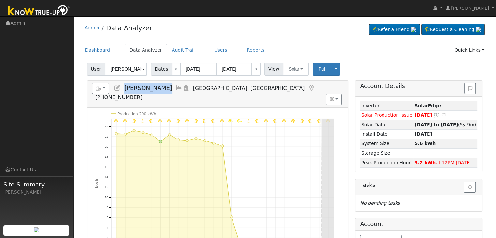
drag, startPoint x: 124, startPoint y: 88, endPoint x: 171, endPoint y: 91, distance: 47.4
click at [171, 91] on h5 "Reports Scenario Health Check Energy Audit Account Timeline User Audit Trail In…" at bounding box center [217, 92] width 251 height 18
copy span "Shawna Reberry"
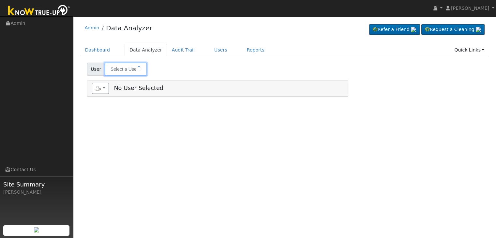
type input "[PERSON_NAME]"
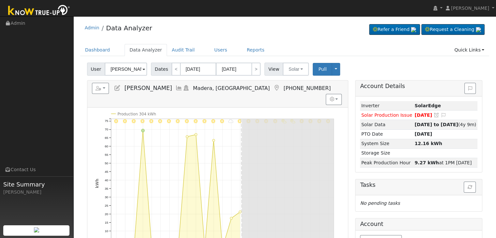
click at [273, 88] on icon at bounding box center [276, 88] width 7 height 6
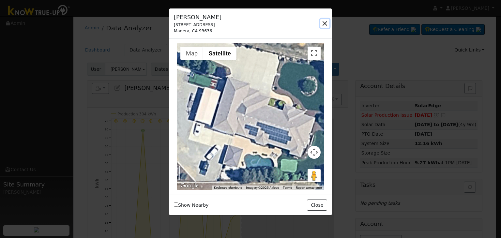
click at [325, 24] on button "button" at bounding box center [324, 23] width 9 height 9
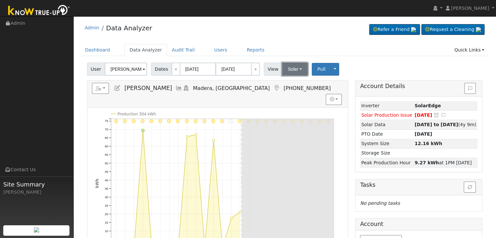
click at [293, 67] on button "Solar" at bounding box center [295, 69] width 26 height 13
click at [287, 82] on link "Utility" at bounding box center [303, 83] width 45 height 9
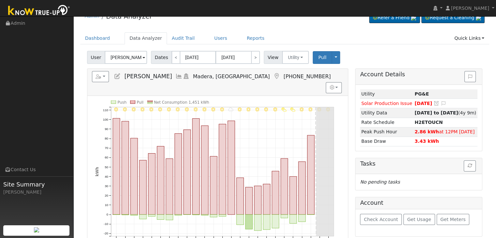
scroll to position [33, 0]
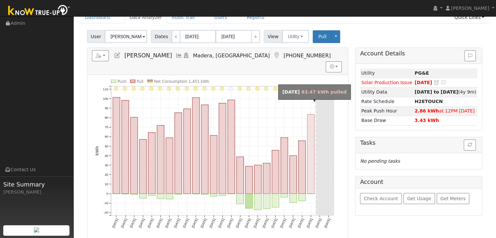
click at [312, 142] on rect "onclick=""" at bounding box center [310, 153] width 7 height 79
type input "09/27/2025"
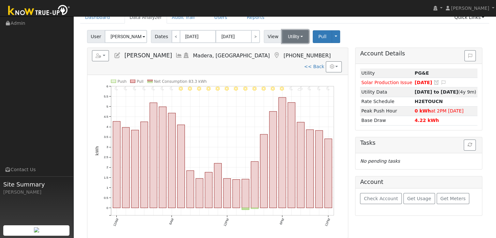
click at [295, 38] on button "Utility" at bounding box center [295, 36] width 27 height 13
click at [293, 58] on link "Solar" at bounding box center [303, 60] width 45 height 9
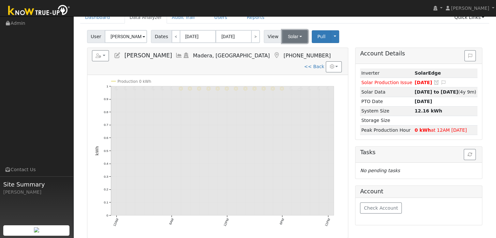
click at [285, 37] on button "Solar" at bounding box center [295, 36] width 26 height 13
click at [288, 52] on link "Utility" at bounding box center [303, 50] width 45 height 9
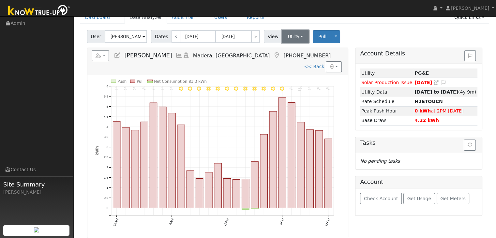
click at [288, 38] on button "Utility" at bounding box center [295, 36] width 27 height 13
click at [292, 60] on link "Solar" at bounding box center [303, 60] width 45 height 9
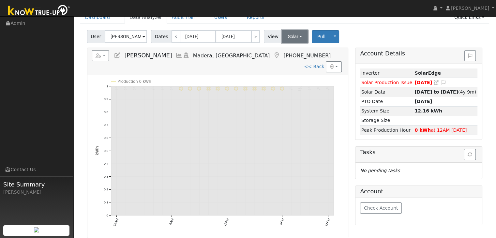
click at [288, 35] on button "Solar" at bounding box center [295, 36] width 26 height 13
click at [290, 47] on link "Utility" at bounding box center [303, 50] width 45 height 9
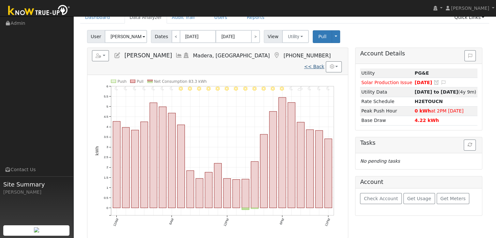
click at [311, 64] on link "<< Back" at bounding box center [314, 66] width 20 height 5
type input "[DATE]"
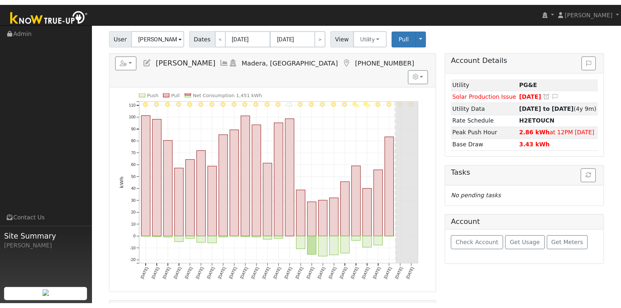
scroll to position [33, 0]
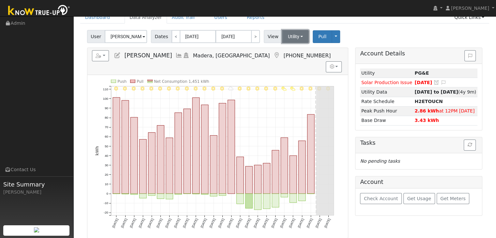
click at [289, 36] on button "Utility" at bounding box center [295, 36] width 27 height 13
click at [287, 61] on link "Solar" at bounding box center [303, 60] width 45 height 9
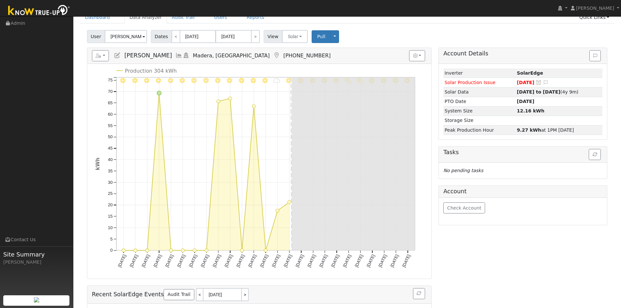
scroll to position [0, 0]
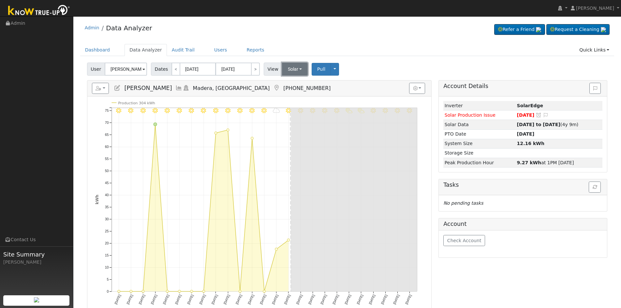
click at [287, 67] on button "Solar" at bounding box center [295, 69] width 26 height 13
click at [287, 81] on link "Utility" at bounding box center [303, 83] width 45 height 9
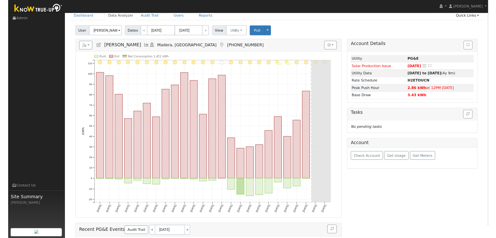
scroll to position [33, 0]
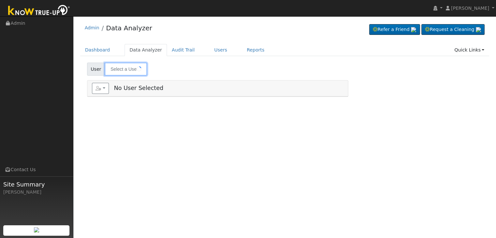
type input "[PERSON_NAME] - Agg Meter"
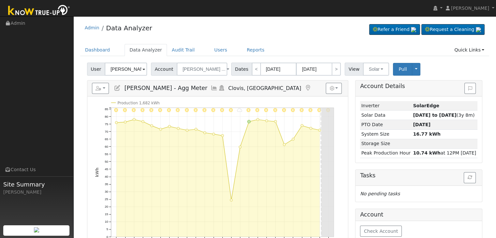
click at [304, 87] on icon at bounding box center [307, 88] width 7 height 6
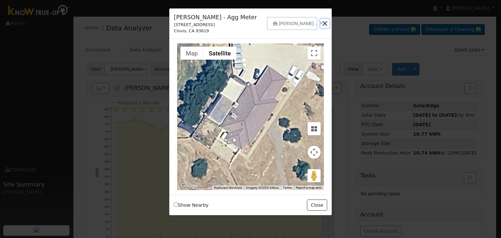
click at [325, 23] on button "button" at bounding box center [324, 23] width 9 height 9
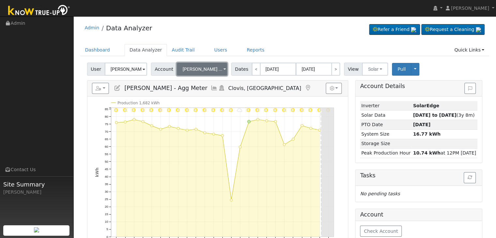
click at [204, 69] on span "[PERSON_NAME] ..." at bounding box center [203, 69] width 40 height 5
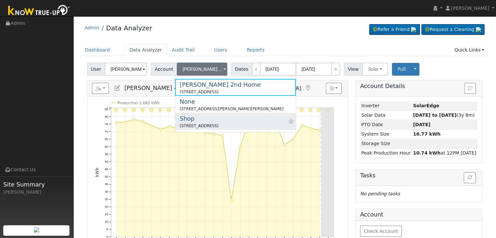
click at [201, 126] on div "[STREET_ADDRESS]" at bounding box center [199, 126] width 39 height 6
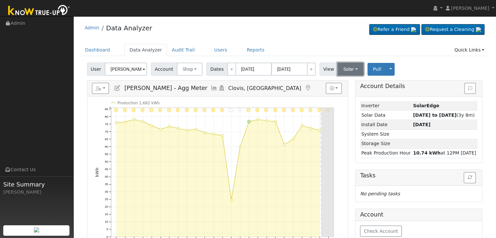
click at [347, 69] on button "Solar" at bounding box center [350, 69] width 26 height 13
click at [343, 84] on link "Utility" at bounding box center [358, 83] width 45 height 9
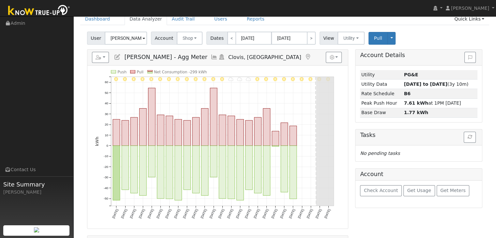
scroll to position [33, 0]
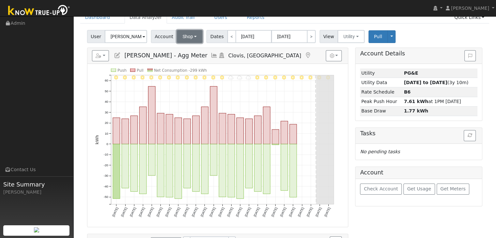
click at [192, 36] on button "Shop" at bounding box center [190, 36] width 26 height 13
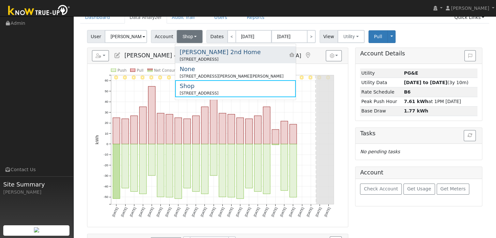
click at [202, 54] on div "[PERSON_NAME] 2nd Home" at bounding box center [220, 52] width 81 height 9
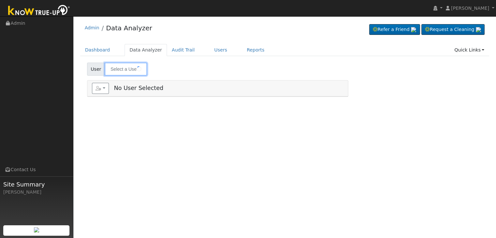
type input "[PERSON_NAME]"
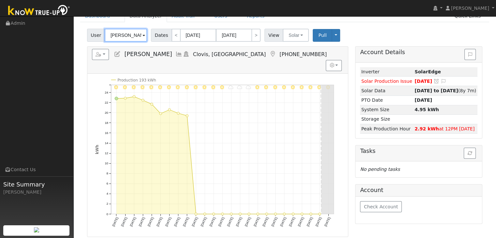
scroll to position [33, 0]
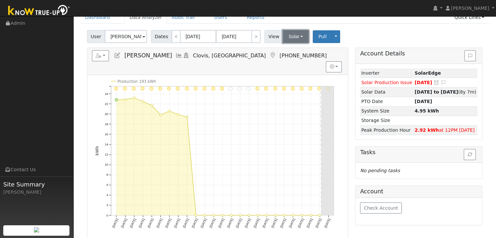
click at [293, 33] on button "Solar" at bounding box center [296, 36] width 26 height 13
click at [290, 50] on link "Utility" at bounding box center [303, 50] width 45 height 9
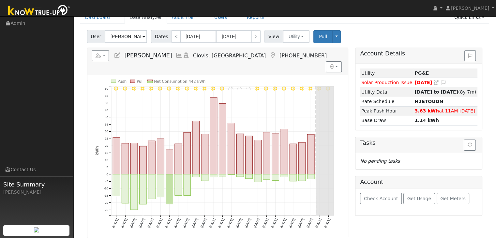
click at [269, 54] on icon at bounding box center [272, 55] width 7 height 6
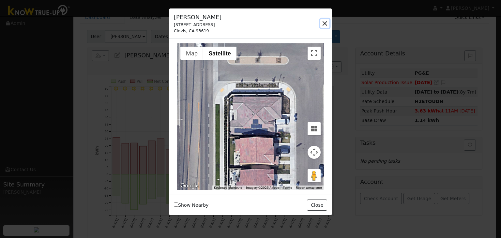
click at [326, 22] on button "button" at bounding box center [324, 23] width 9 height 9
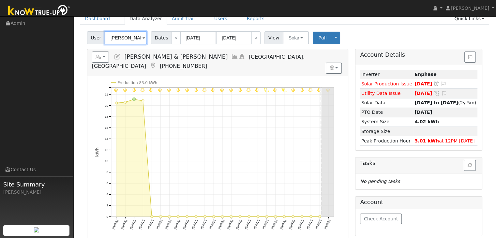
scroll to position [33, 0]
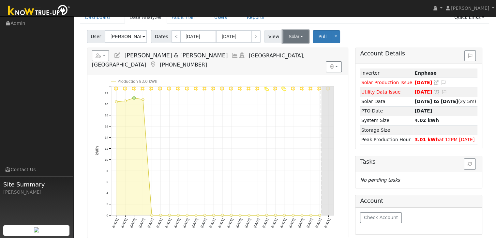
click at [291, 36] on button "Solar" at bounding box center [296, 36] width 26 height 13
click at [288, 47] on link "Utility" at bounding box center [303, 50] width 45 height 9
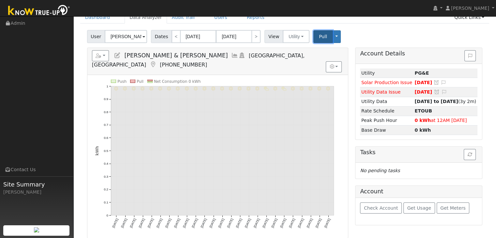
click at [319, 37] on span "Pull" at bounding box center [323, 36] width 8 height 5
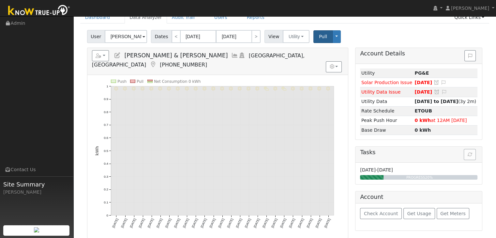
click at [156, 62] on icon at bounding box center [152, 65] width 7 height 6
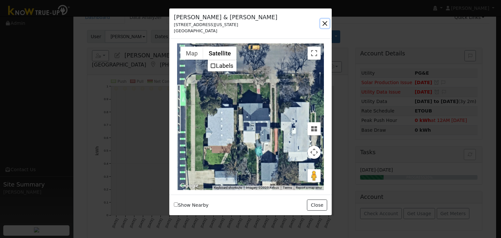
click at [325, 23] on button "button" at bounding box center [324, 23] width 9 height 9
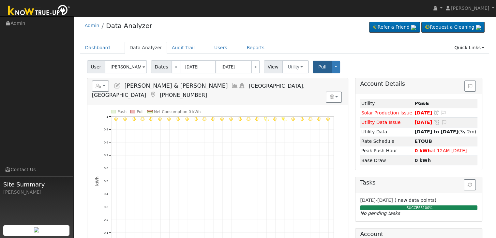
scroll to position [0, 0]
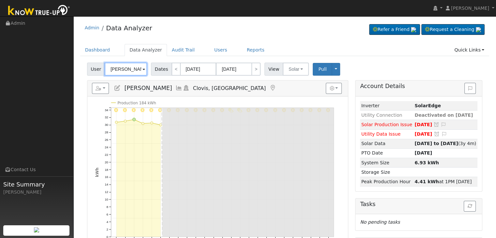
click at [121, 68] on input "[PERSON_NAME]" at bounding box center [126, 69] width 42 height 13
paste input "[PERSON_NAME]"
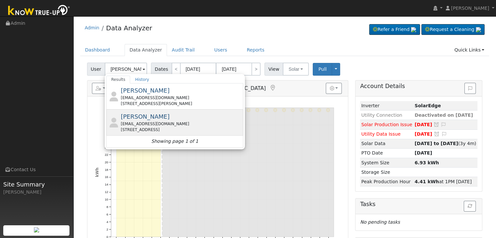
click at [136, 122] on div "[EMAIL_ADDRESS][DOMAIN_NAME]" at bounding box center [181, 124] width 121 height 6
type input "[PERSON_NAME]"
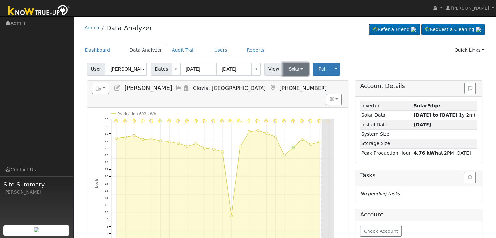
click at [291, 70] on button "Solar" at bounding box center [296, 69] width 26 height 13
click at [289, 82] on link "Utility" at bounding box center [303, 83] width 45 height 9
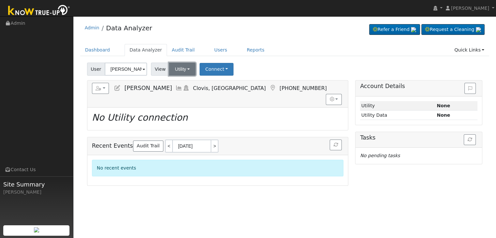
click at [181, 70] on button "Utility" at bounding box center [182, 69] width 27 height 13
click at [180, 93] on link "Solar" at bounding box center [190, 92] width 45 height 9
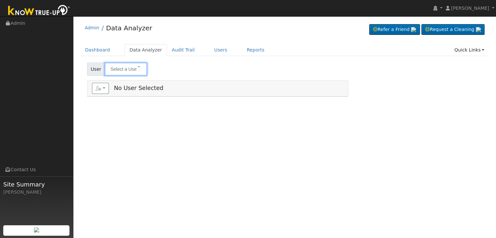
type input "[PERSON_NAME]"
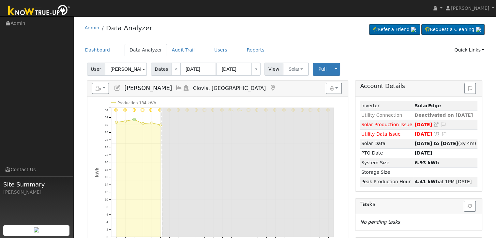
click at [116, 88] on icon at bounding box center [117, 88] width 7 height 6
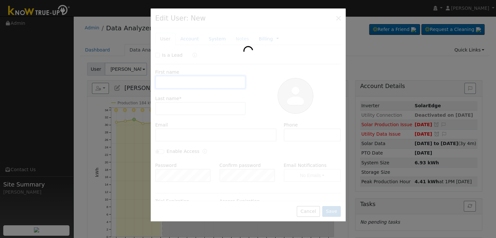
type input "[DATE]"
type input "[PERSON_NAME]"
type input "[EMAIL_ADDRESS][DOMAIN_NAME]"
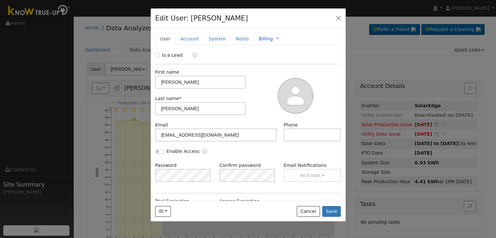
click at [273, 37] on span "Management Billing Timeline" at bounding box center [276, 38] width 6 height 5
click at [259, 38] on link "Billing" at bounding box center [266, 39] width 14 height 7
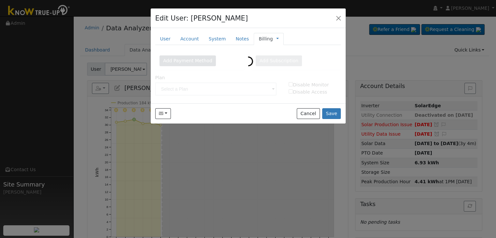
type input "5-Year Prepaid Monitoring"
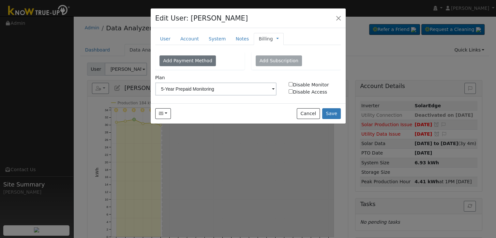
click at [290, 83] on input "Disable Monitor" at bounding box center [291, 84] width 4 height 4
checkbox input "true"
click at [334, 111] on button "Save" at bounding box center [331, 113] width 19 height 11
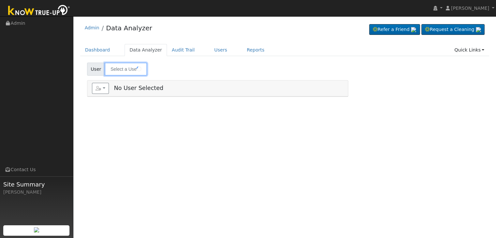
type input "[PERSON_NAME]"
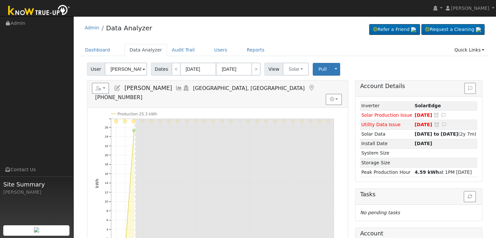
click at [308, 86] on icon at bounding box center [311, 88] width 7 height 6
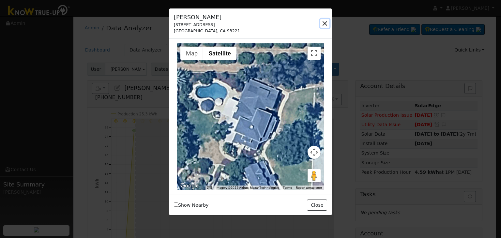
click at [325, 22] on button "button" at bounding box center [324, 23] width 9 height 9
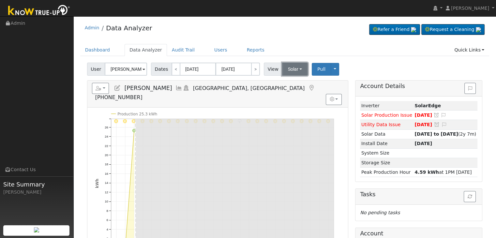
click at [289, 69] on button "Solar" at bounding box center [295, 69] width 26 height 13
click at [291, 82] on link "Utility" at bounding box center [303, 83] width 45 height 9
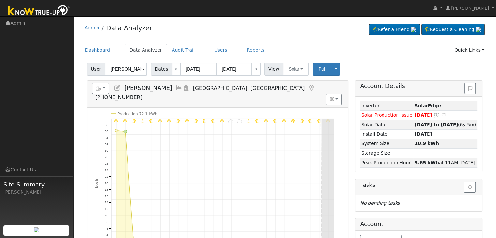
click at [308, 85] on icon at bounding box center [311, 88] width 7 height 6
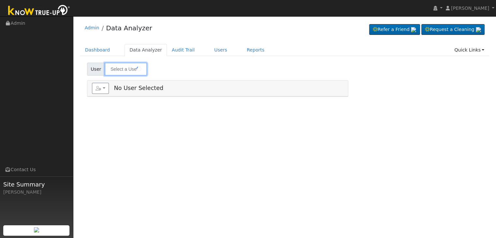
type input "[PERSON_NAME]"
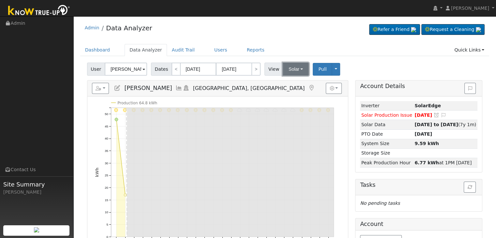
click at [290, 68] on button "Solar" at bounding box center [296, 69] width 26 height 13
click at [293, 83] on link "Utility" at bounding box center [303, 83] width 45 height 9
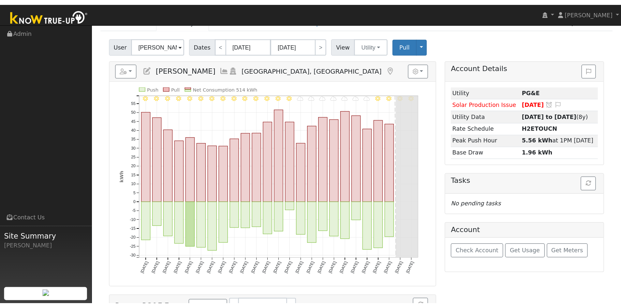
scroll to position [33, 0]
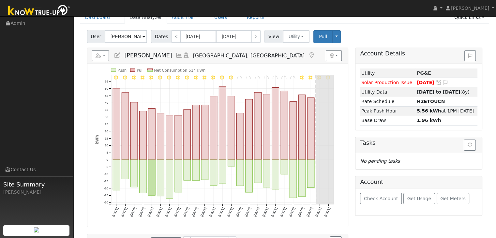
click at [308, 55] on icon at bounding box center [311, 55] width 7 height 6
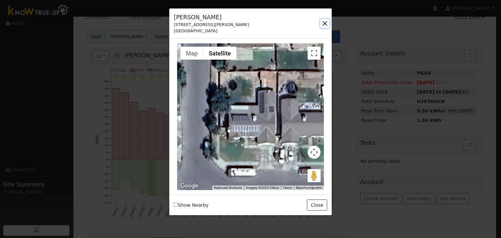
click at [326, 22] on button "button" at bounding box center [324, 23] width 9 height 9
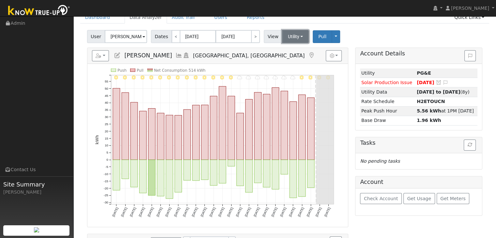
click at [294, 34] on button "Utility" at bounding box center [295, 36] width 27 height 13
click at [293, 61] on link "Solar" at bounding box center [303, 60] width 45 height 9
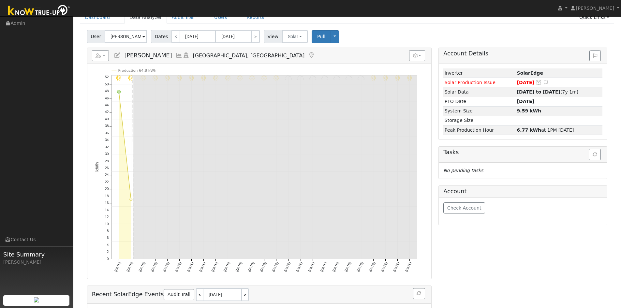
scroll to position [0, 0]
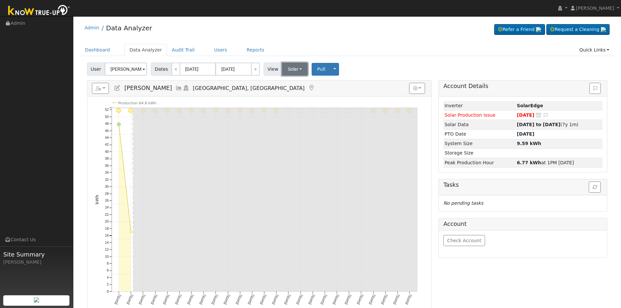
click at [287, 70] on button "Solar" at bounding box center [295, 69] width 26 height 13
click at [289, 82] on link "Utility" at bounding box center [303, 83] width 45 height 9
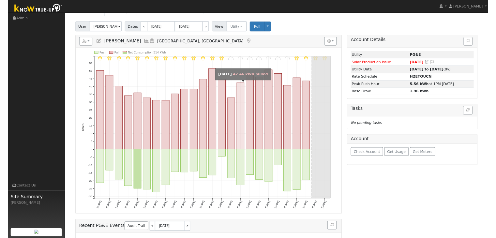
scroll to position [33, 0]
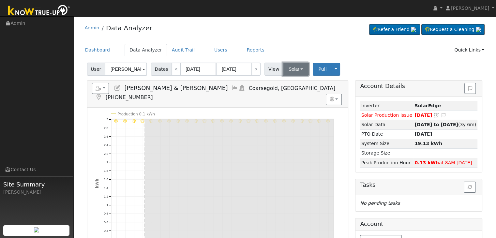
click at [290, 64] on button "Solar" at bounding box center [296, 69] width 26 height 13
click at [289, 85] on link "Utility" at bounding box center [303, 83] width 45 height 9
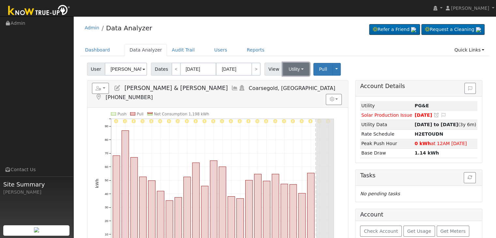
click at [291, 68] on button "Utility" at bounding box center [296, 69] width 27 height 13
click at [289, 93] on link "Solar" at bounding box center [303, 92] width 45 height 9
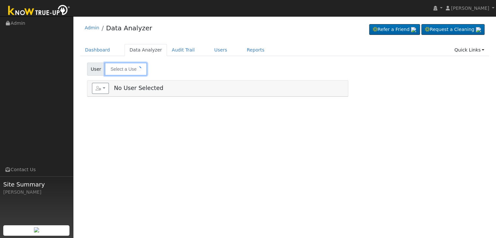
type input "[PERSON_NAME] & [PERSON_NAME]"
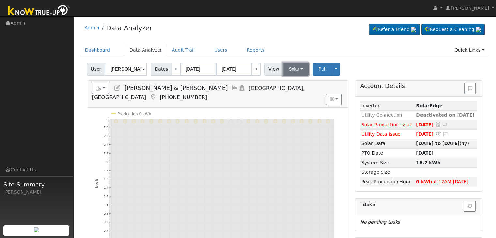
click at [288, 66] on button "Solar" at bounding box center [296, 69] width 26 height 13
click at [285, 84] on link "Utility" at bounding box center [303, 83] width 45 height 9
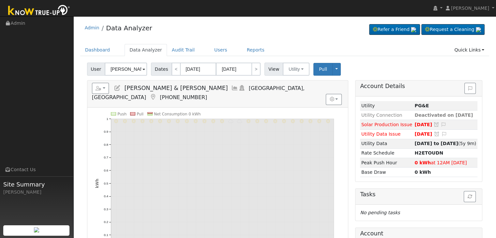
click at [116, 90] on icon at bounding box center [117, 88] width 7 height 6
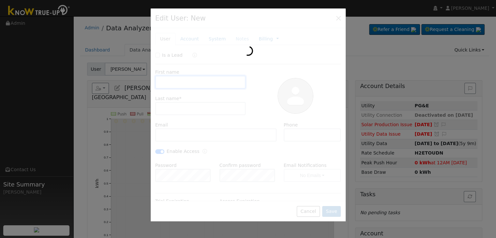
type input "[PERSON_NAME] &"
type input "[PERSON_NAME]"
type input "[EMAIL_ADDRESS][DOMAIN_NAME]"
type input "[PHONE_NUMBER]"
checkbox input "true"
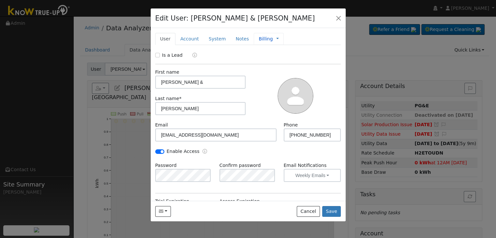
click at [259, 40] on link "Billing" at bounding box center [266, 39] width 14 height 7
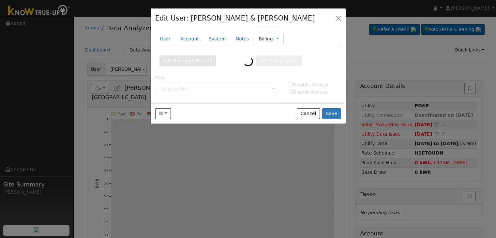
type input "Lifetime Monitoring"
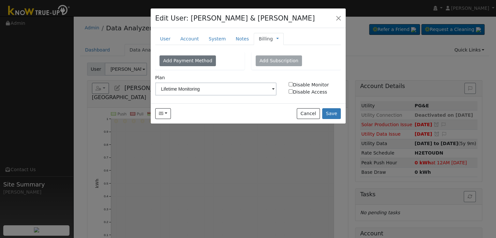
click at [290, 84] on input "Disable Monitor" at bounding box center [291, 84] width 4 height 4
checkbox input "true"
click at [331, 111] on button "Save" at bounding box center [331, 113] width 19 height 11
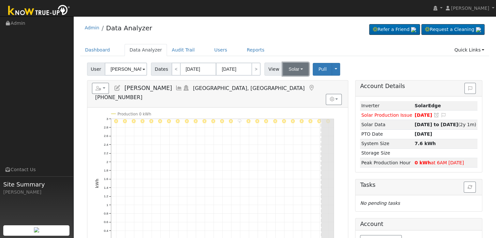
click at [291, 67] on button "Solar" at bounding box center [296, 69] width 26 height 13
click at [289, 84] on link "Utility" at bounding box center [303, 83] width 45 height 9
click at [289, 69] on button "Solar" at bounding box center [296, 69] width 26 height 13
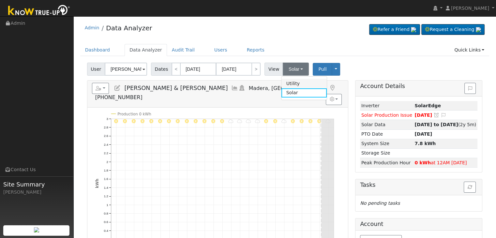
click at [290, 81] on link "Utility" at bounding box center [303, 83] width 45 height 9
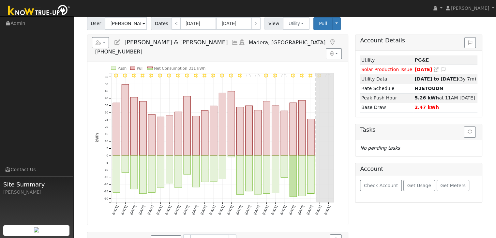
scroll to position [30, 0]
